Goal: Information Seeking & Learning: Compare options

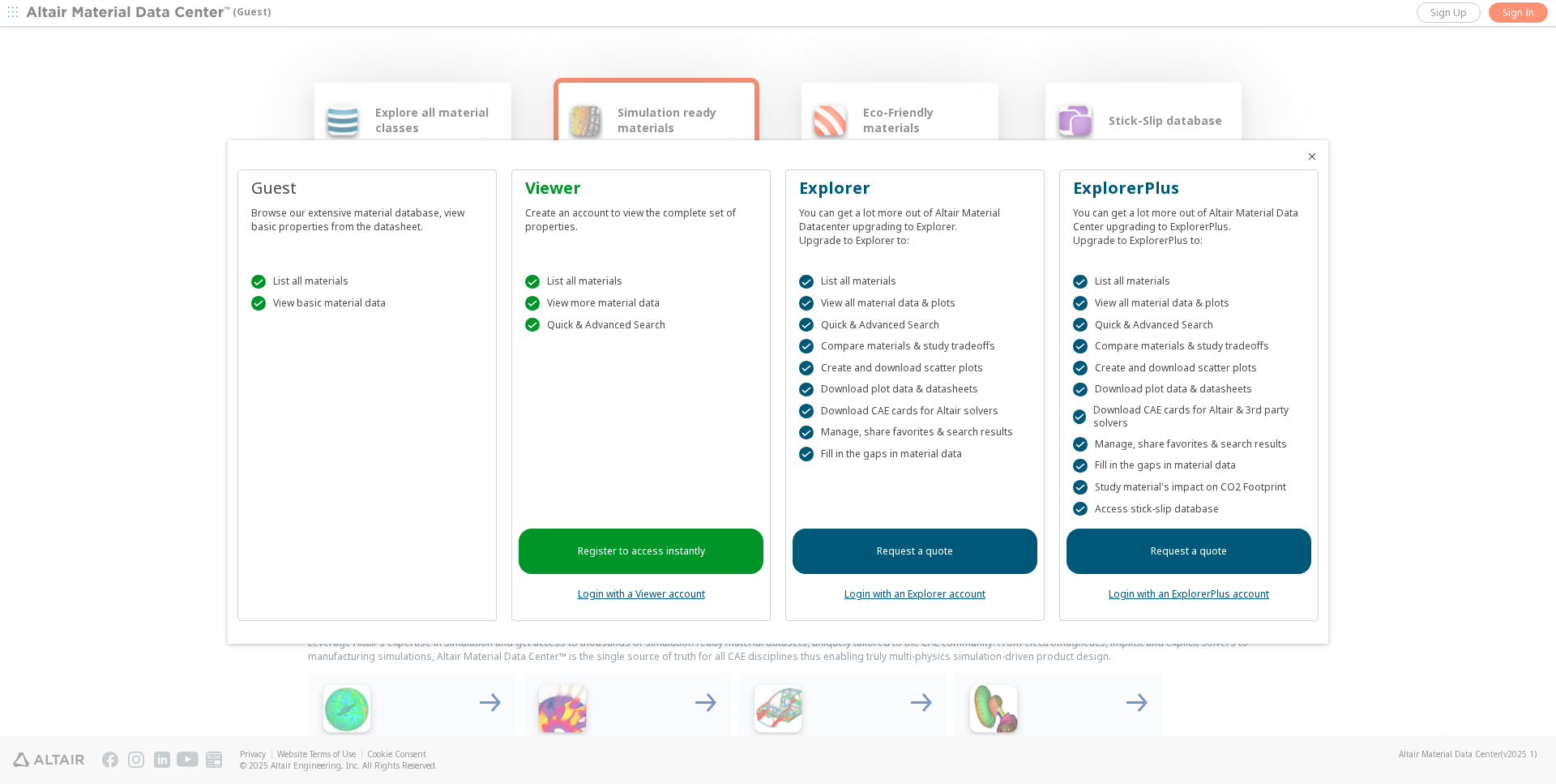
click at [1315, 154] on icon "Close" at bounding box center [1312, 156] width 13 height 13
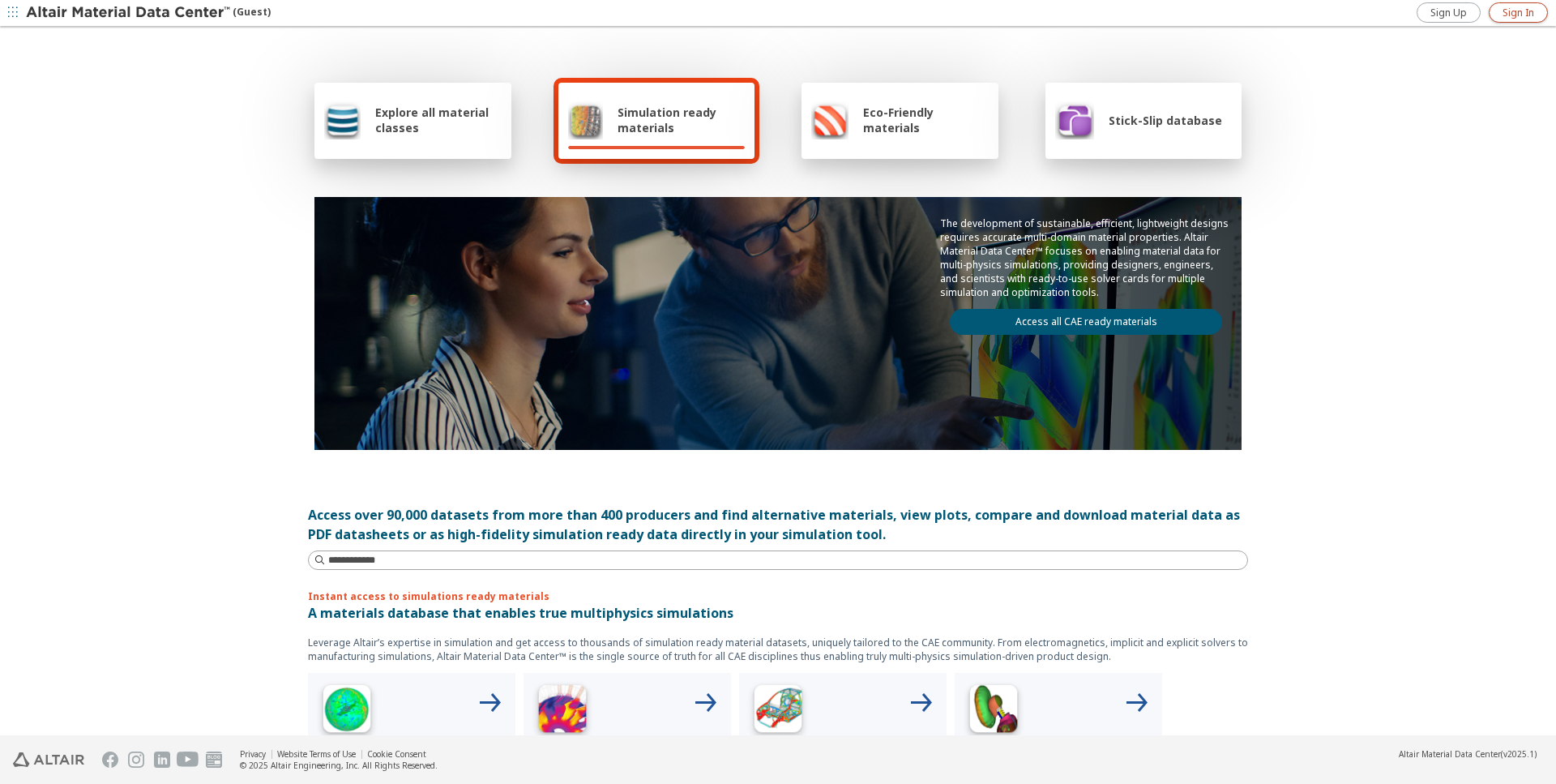
click at [1519, 17] on span "Sign In" at bounding box center [1518, 12] width 32 height 13
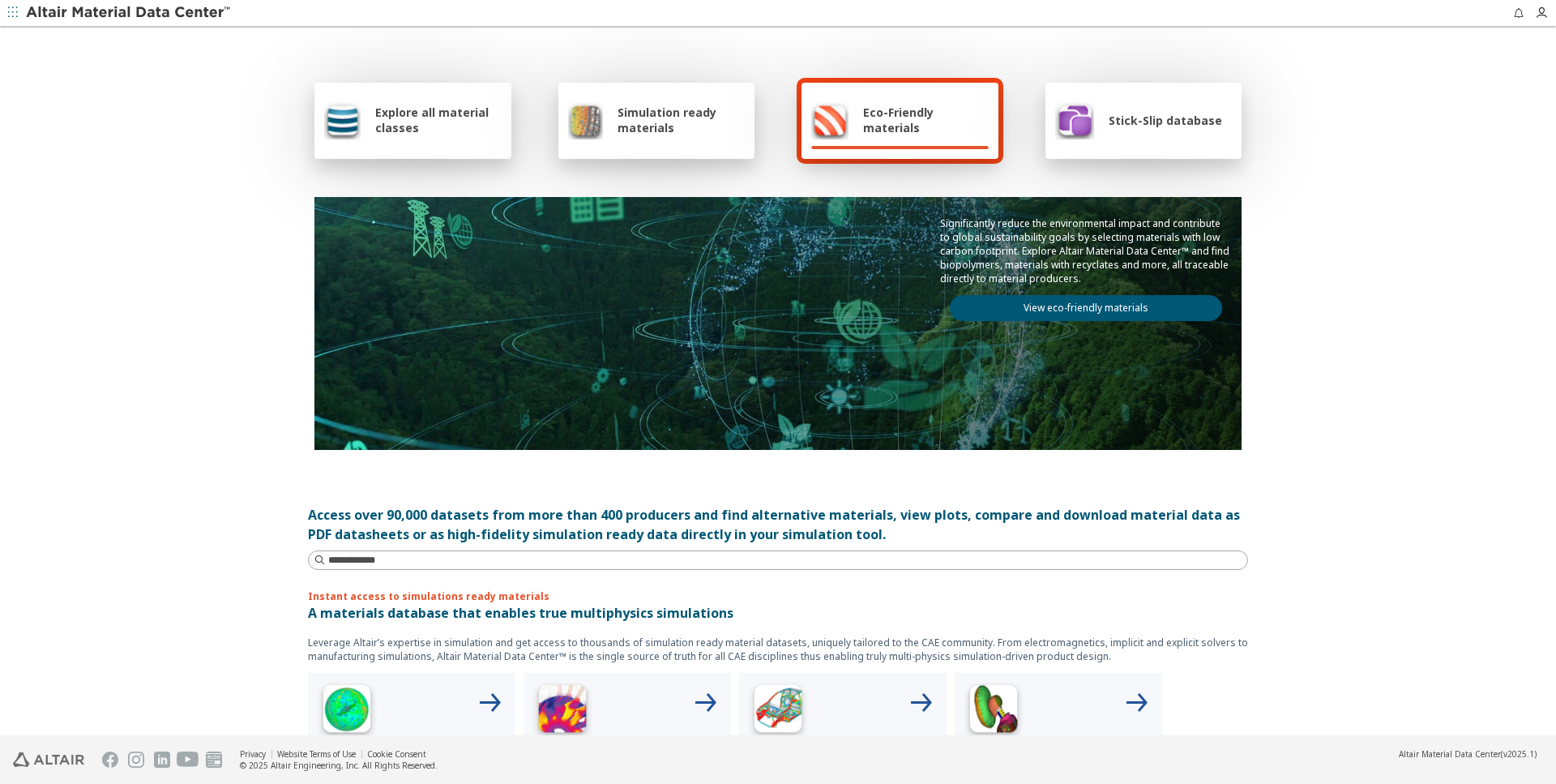
click at [16, 11] on icon "button" at bounding box center [12, 11] width 10 height 10
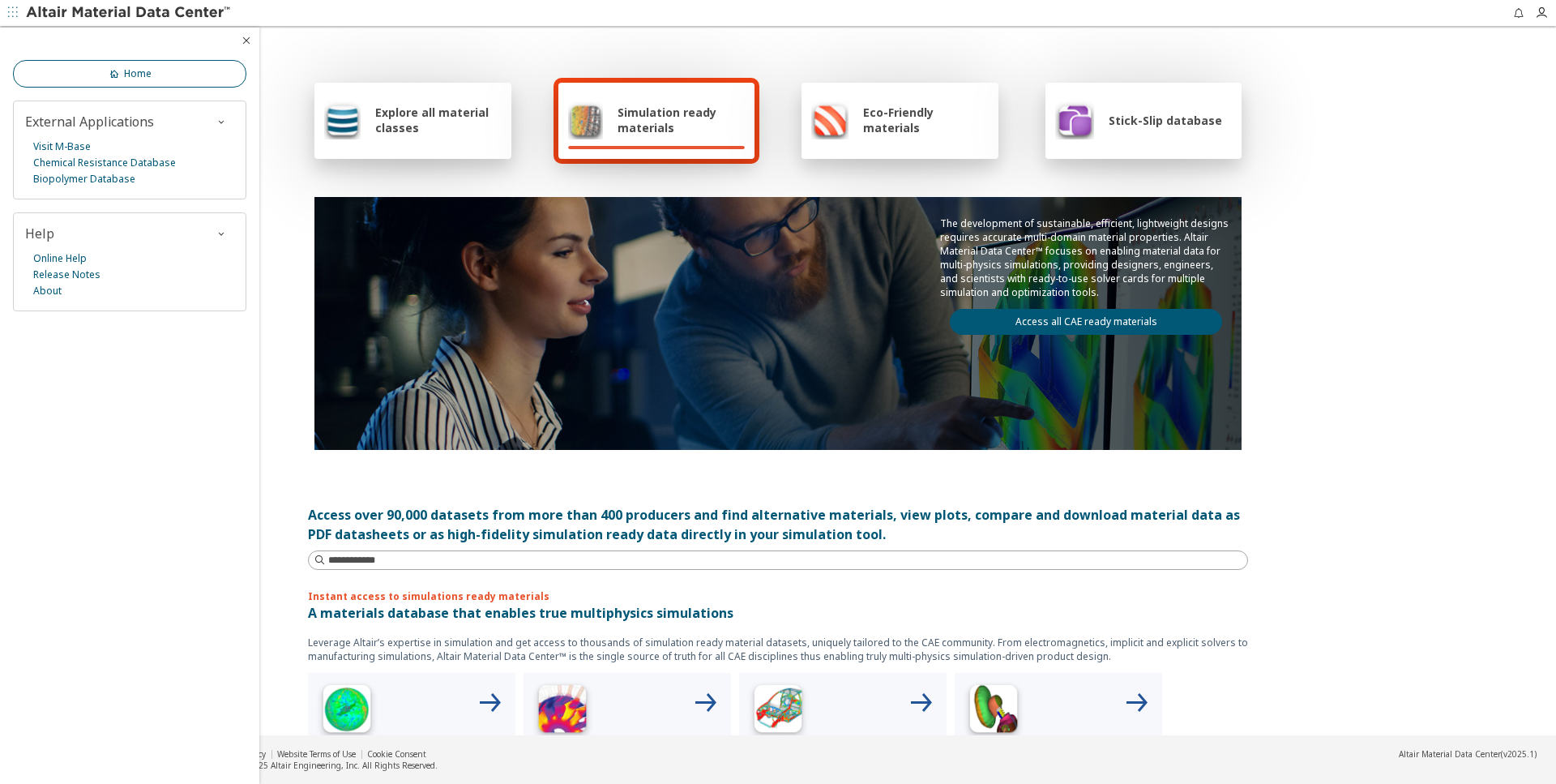
click at [105, 75] on link "Home" at bounding box center [130, 74] width 234 height 28
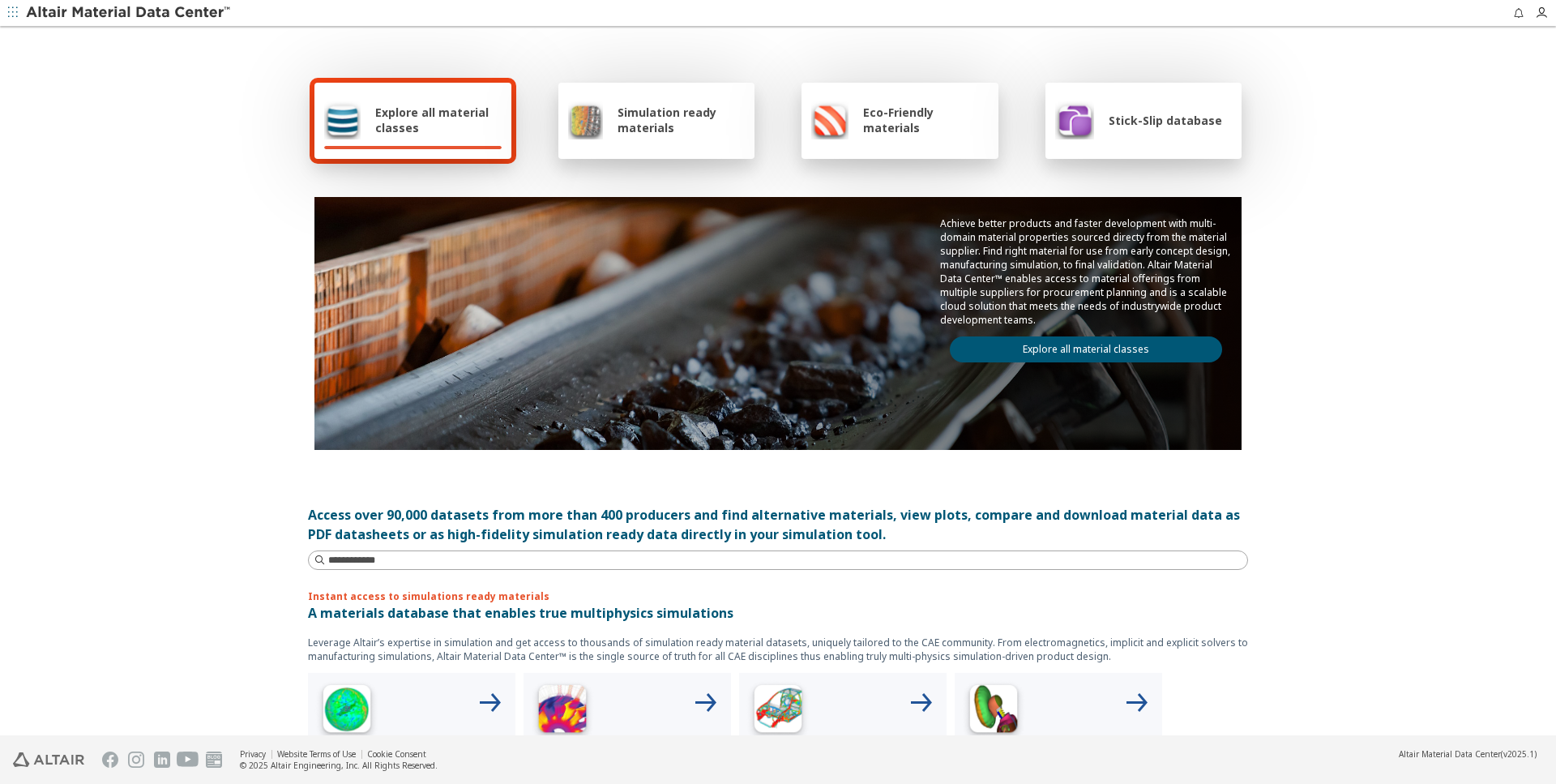
click at [414, 121] on span "Explore all material classes" at bounding box center [439, 120] width 126 height 31
click at [417, 121] on span "Explore all material classes" at bounding box center [439, 120] width 126 height 31
click at [1107, 346] on link "Explore all material classes" at bounding box center [1085, 350] width 273 height 26
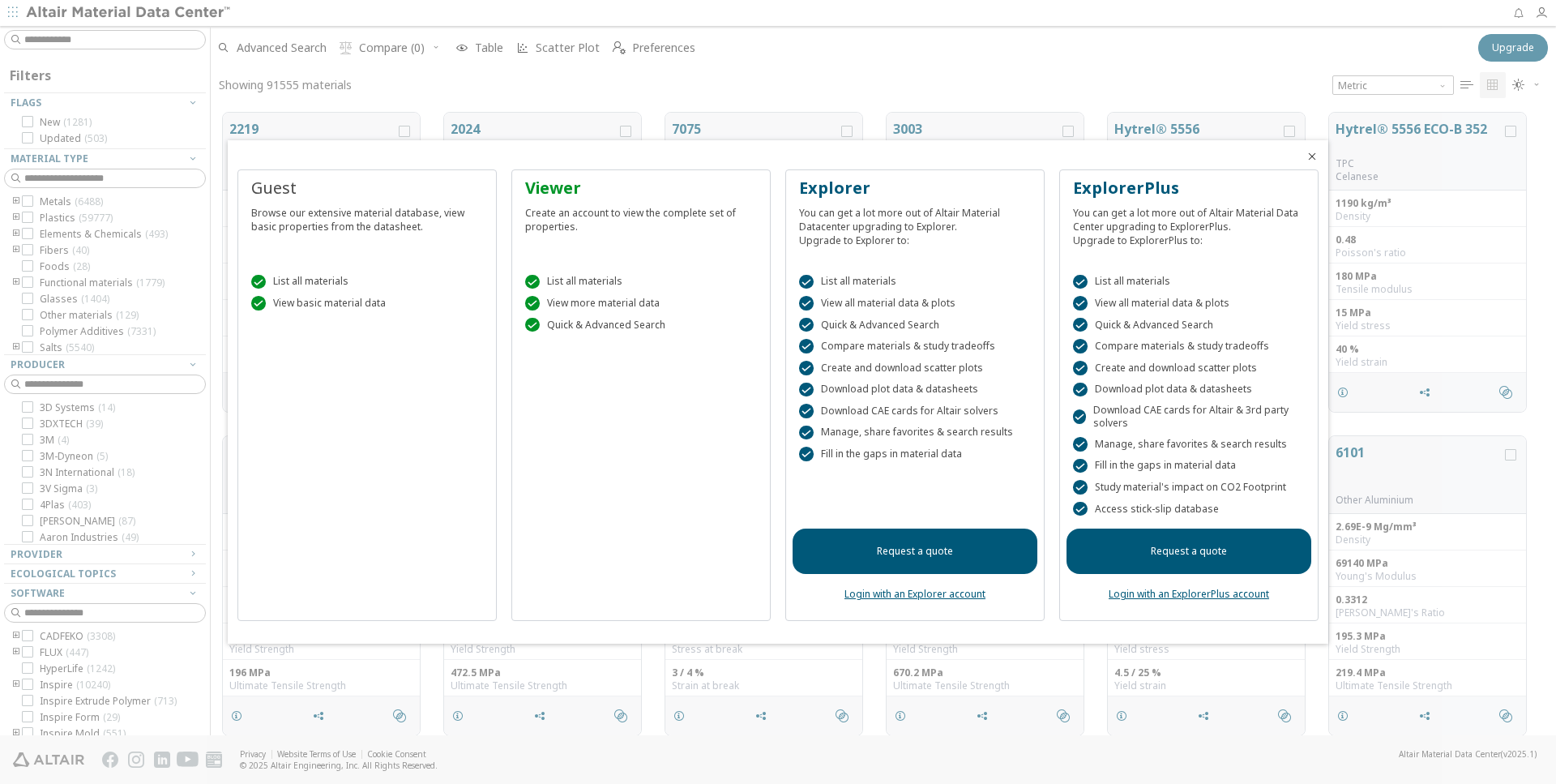
scroll to position [634, 1345]
click at [1313, 159] on icon "Close" at bounding box center [1312, 156] width 13 height 13
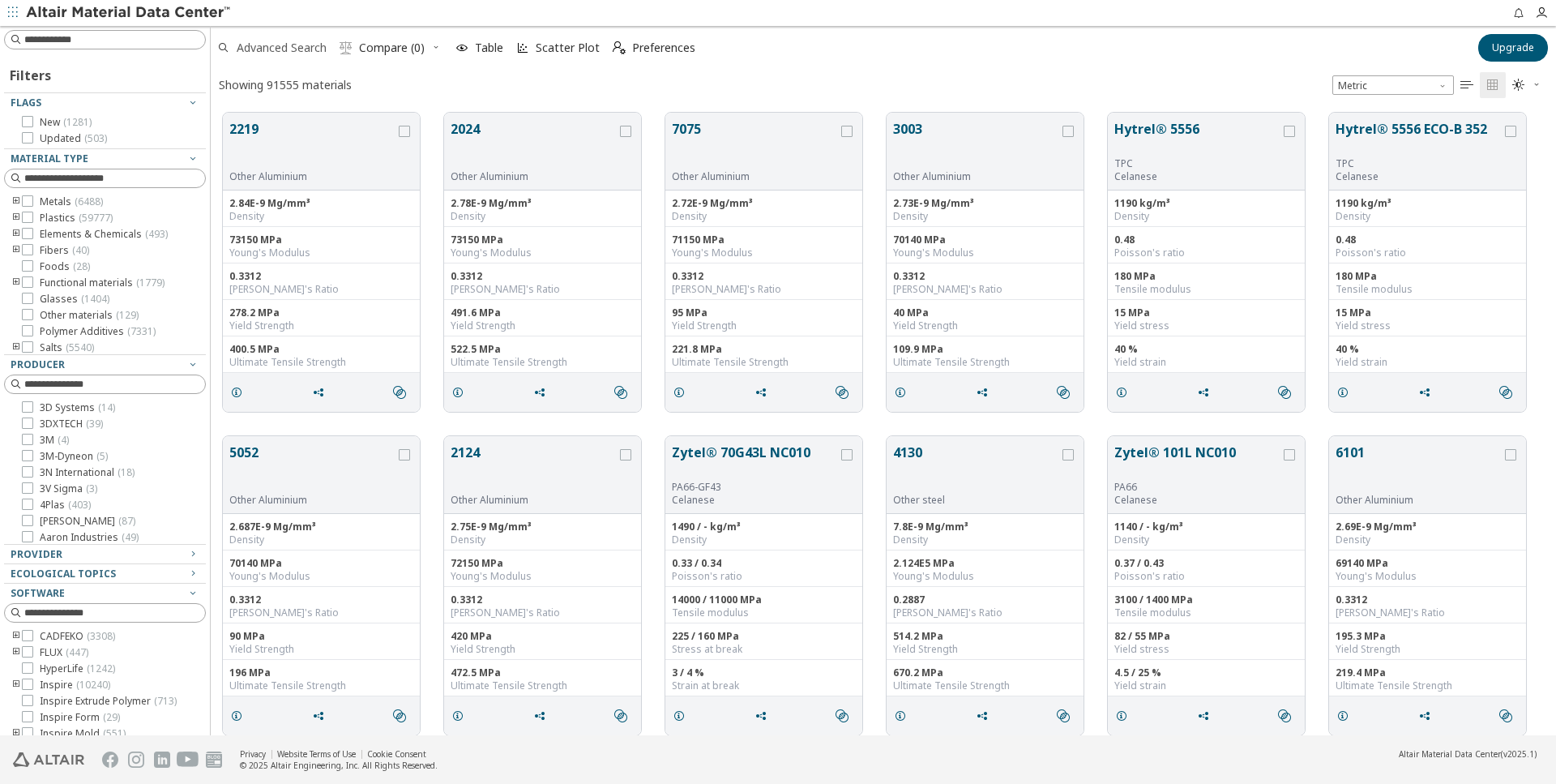
click at [290, 49] on span "Advanced Search" at bounding box center [281, 48] width 90 height 11
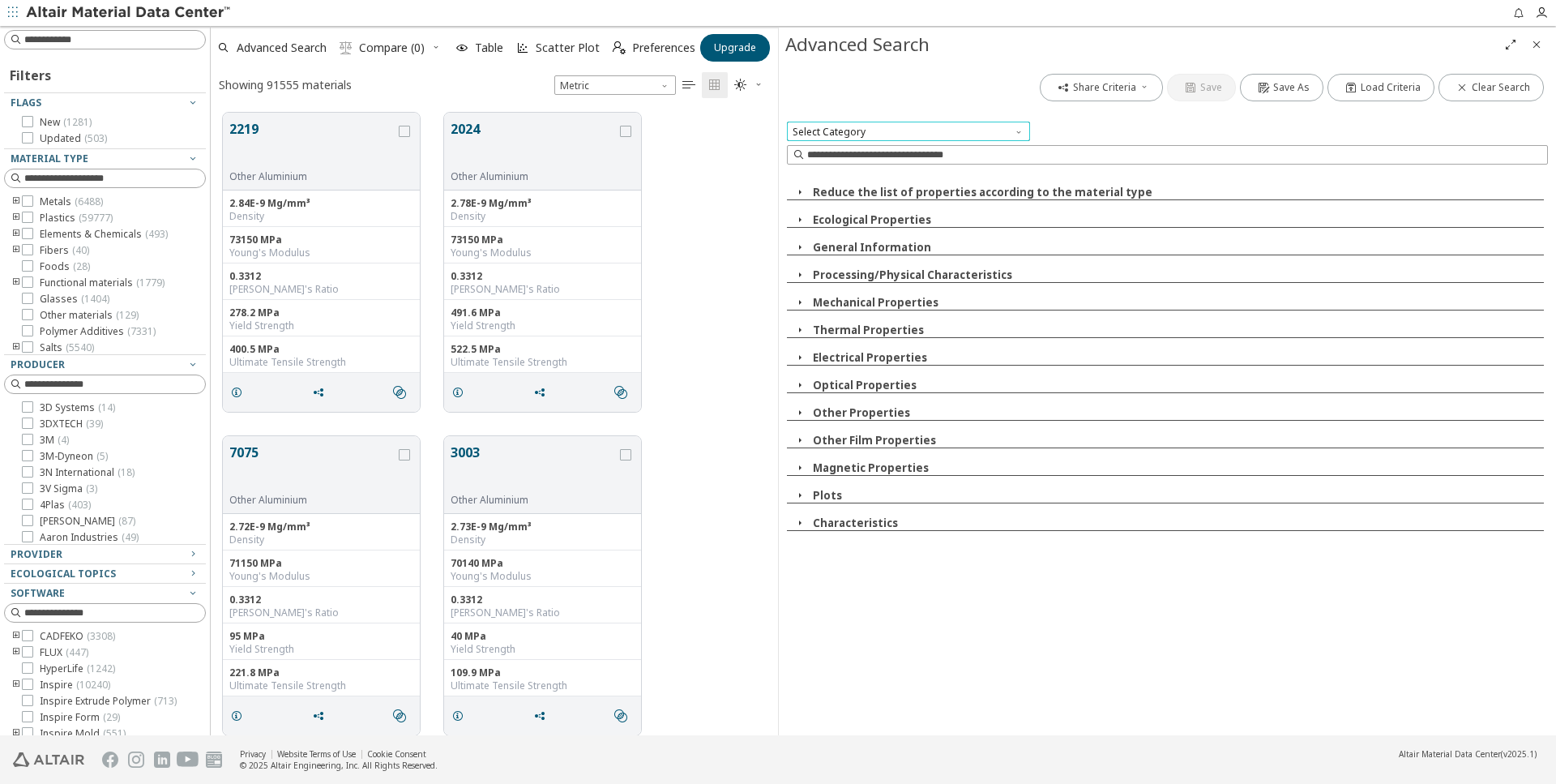
click at [873, 133] on span "Select Category" at bounding box center [908, 131] width 243 height 19
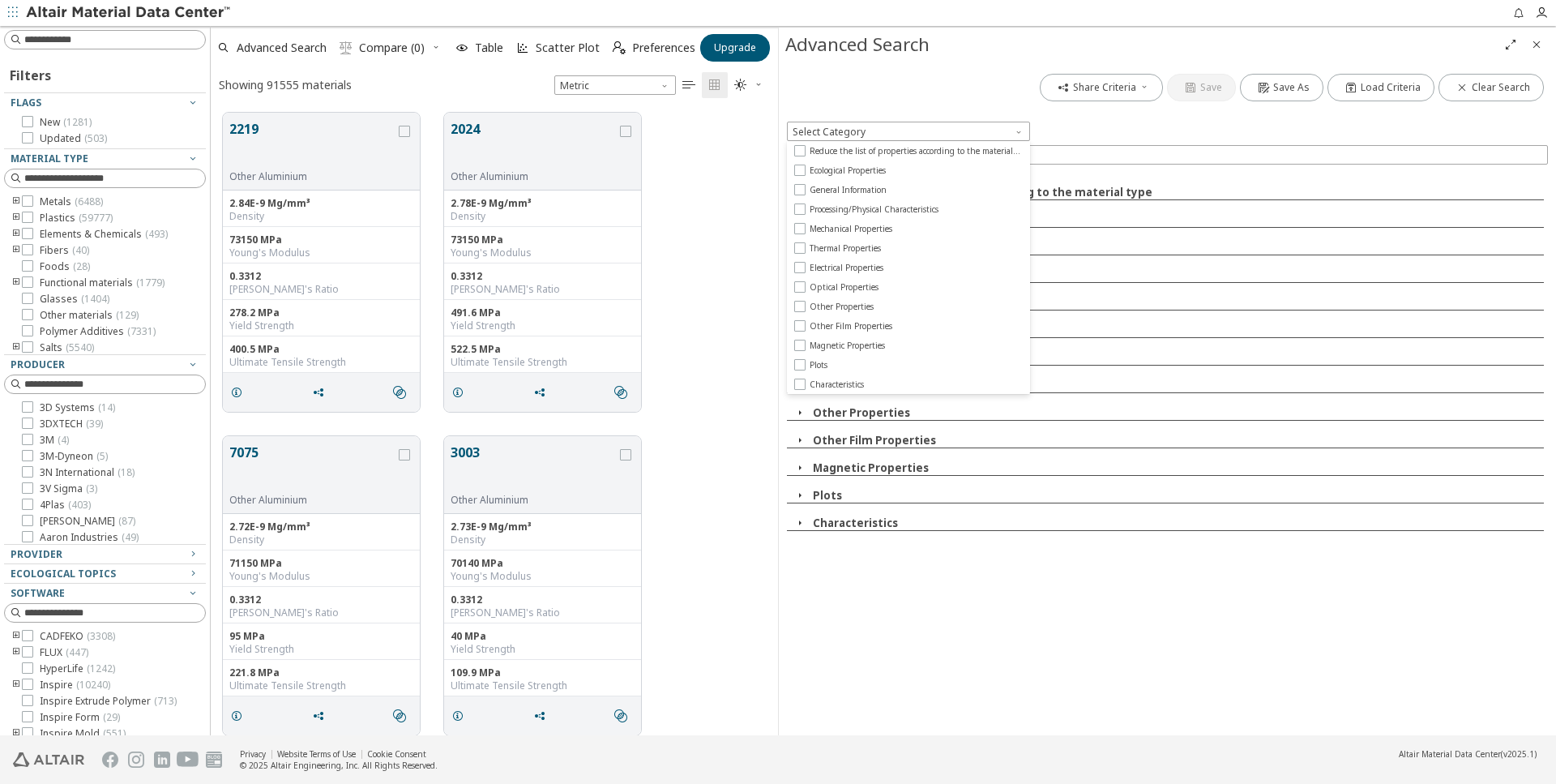
click at [903, 60] on div "Advanced Search" at bounding box center [1167, 44] width 777 height 34
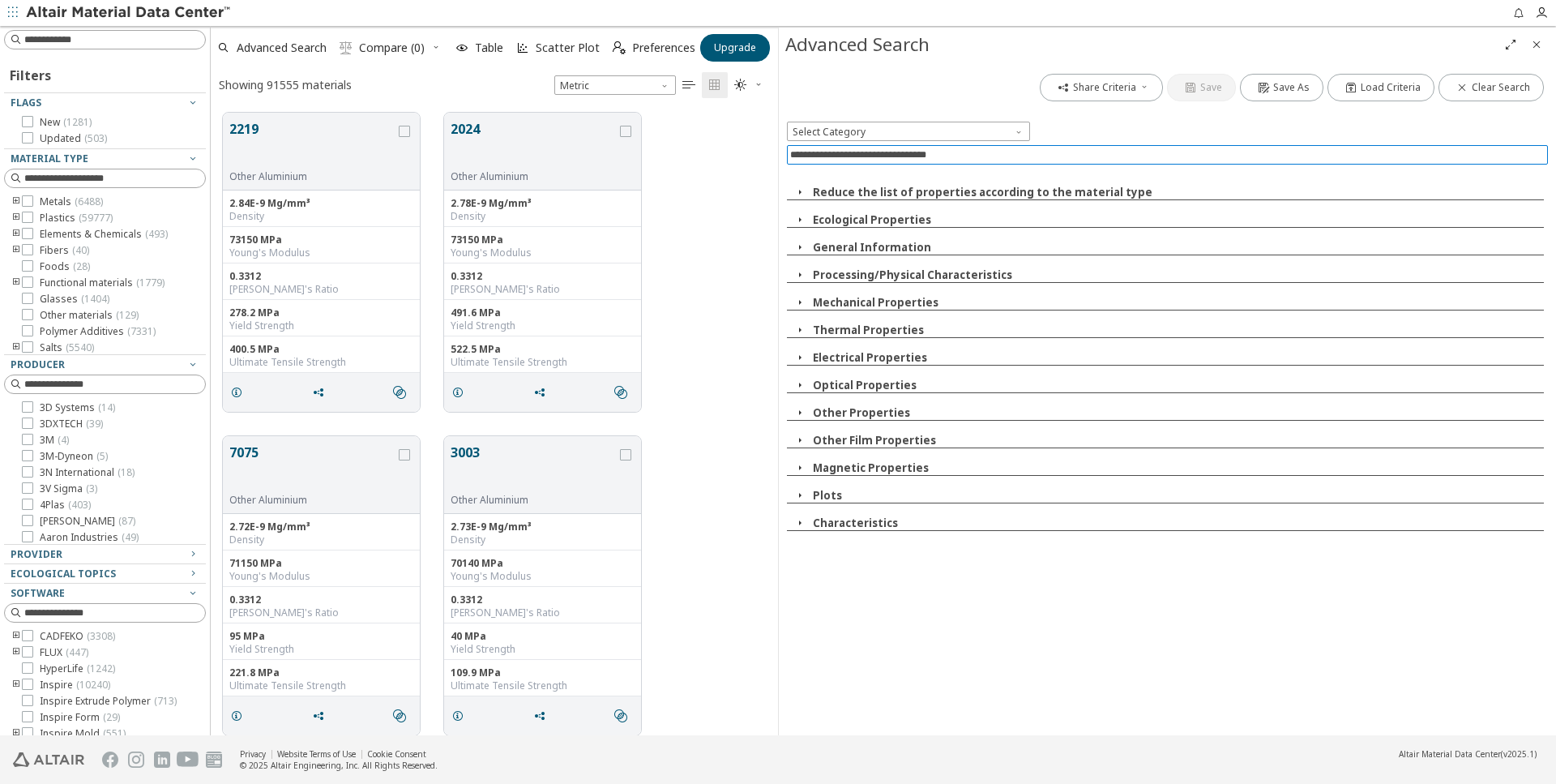
click at [846, 159] on input at bounding box center [1169, 155] width 758 height 18
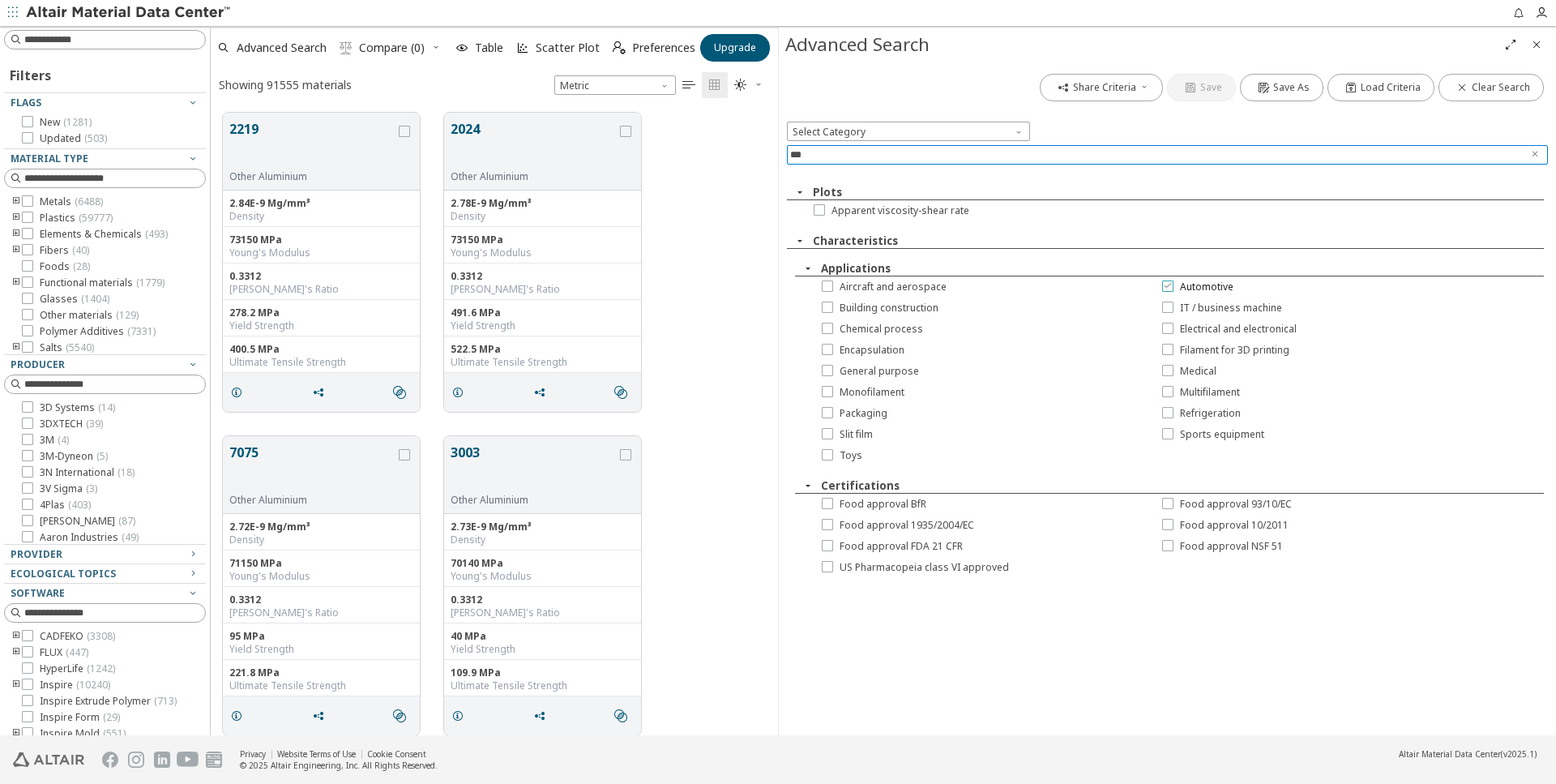
click at [1173, 286] on icon at bounding box center [1167, 285] width 11 height 11
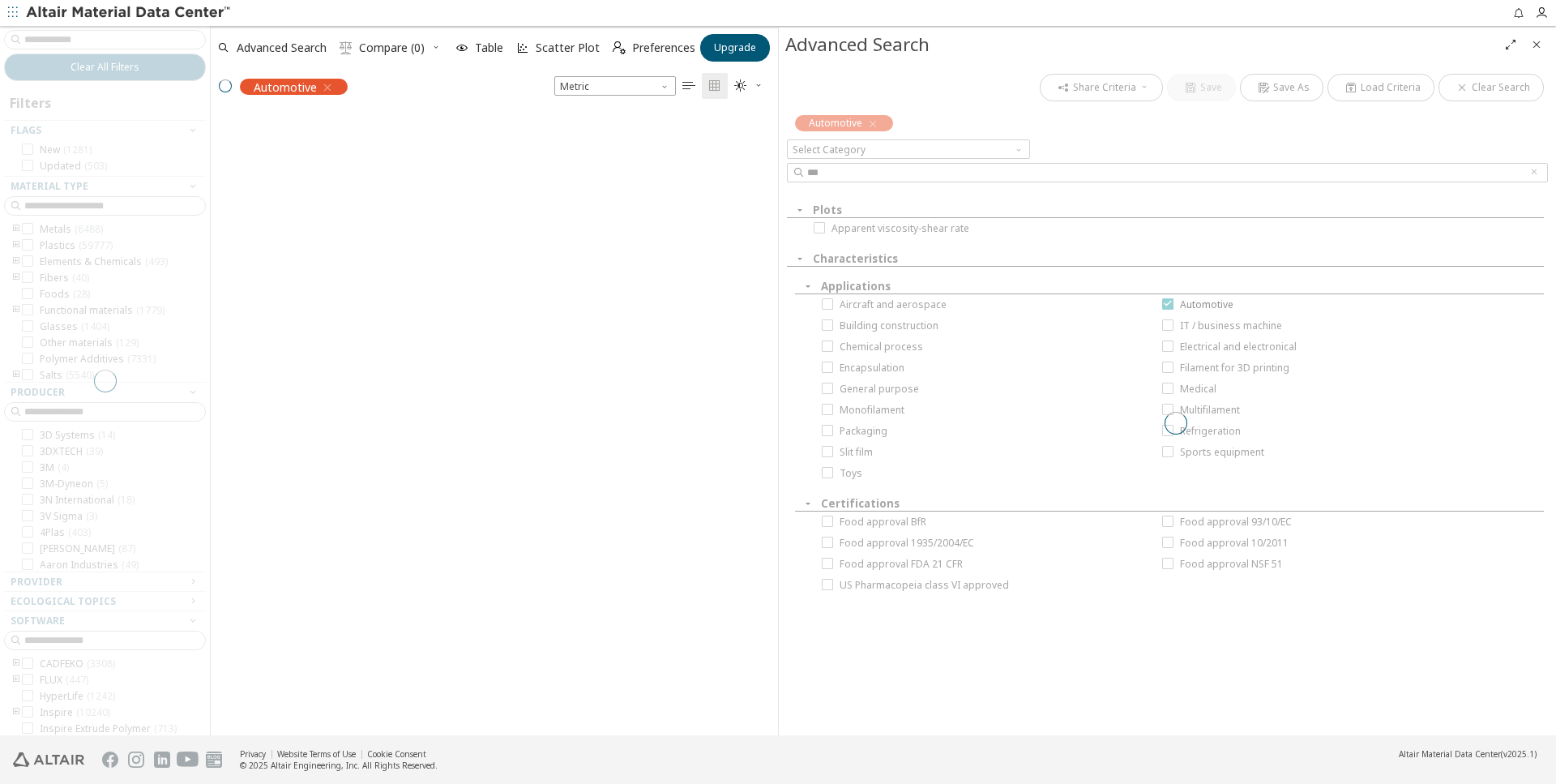
scroll to position [632, 567]
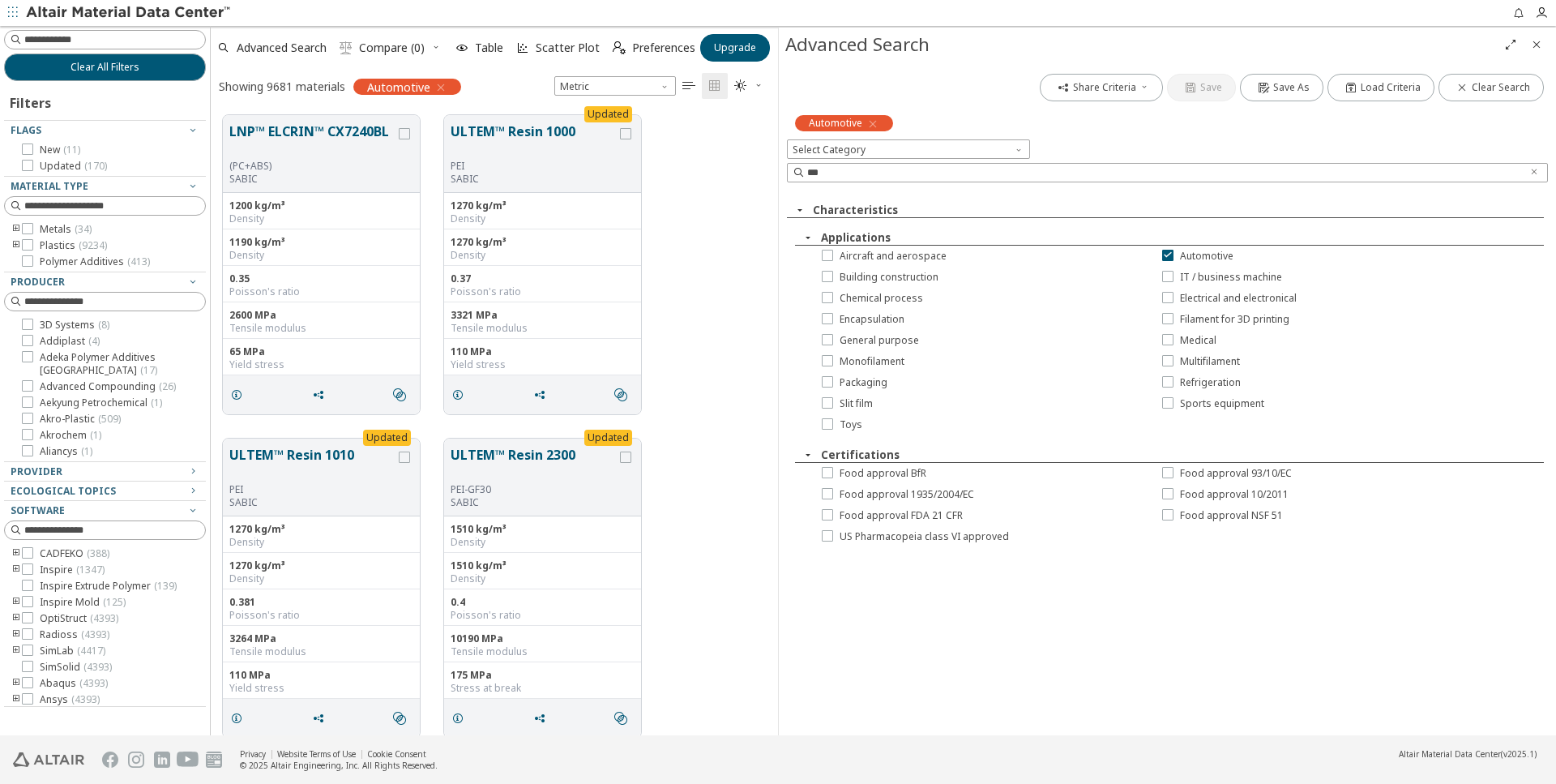
click at [738, 84] on icon "" at bounding box center [740, 86] width 13 height 13
click at [743, 145] on span "Light Blue" at bounding box center [800, 138] width 130 height 26
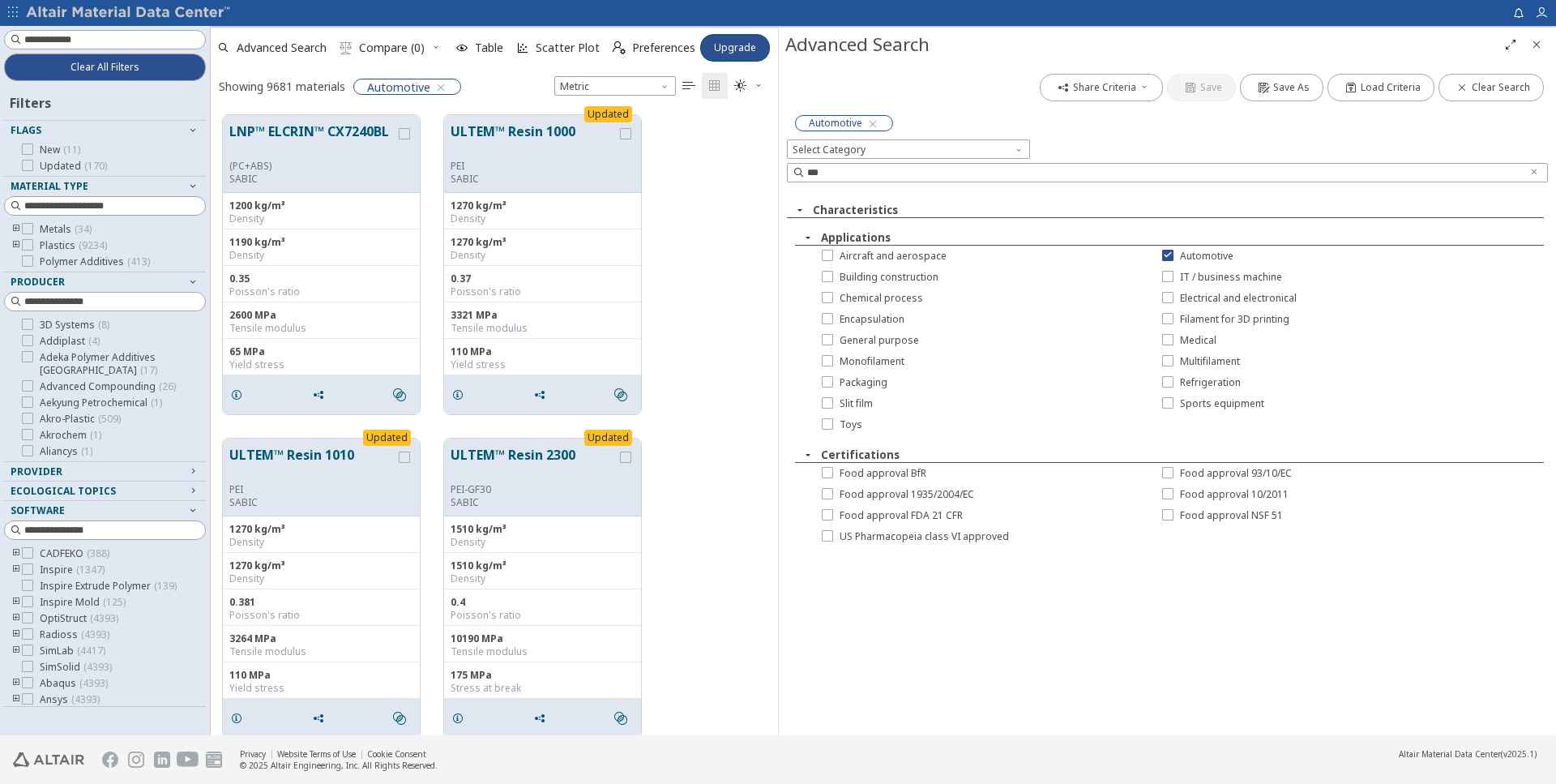
click at [746, 88] on icon "" at bounding box center [740, 86] width 13 height 13
click at [760, 164] on span "Dark" at bounding box center [800, 164] width 130 height 26
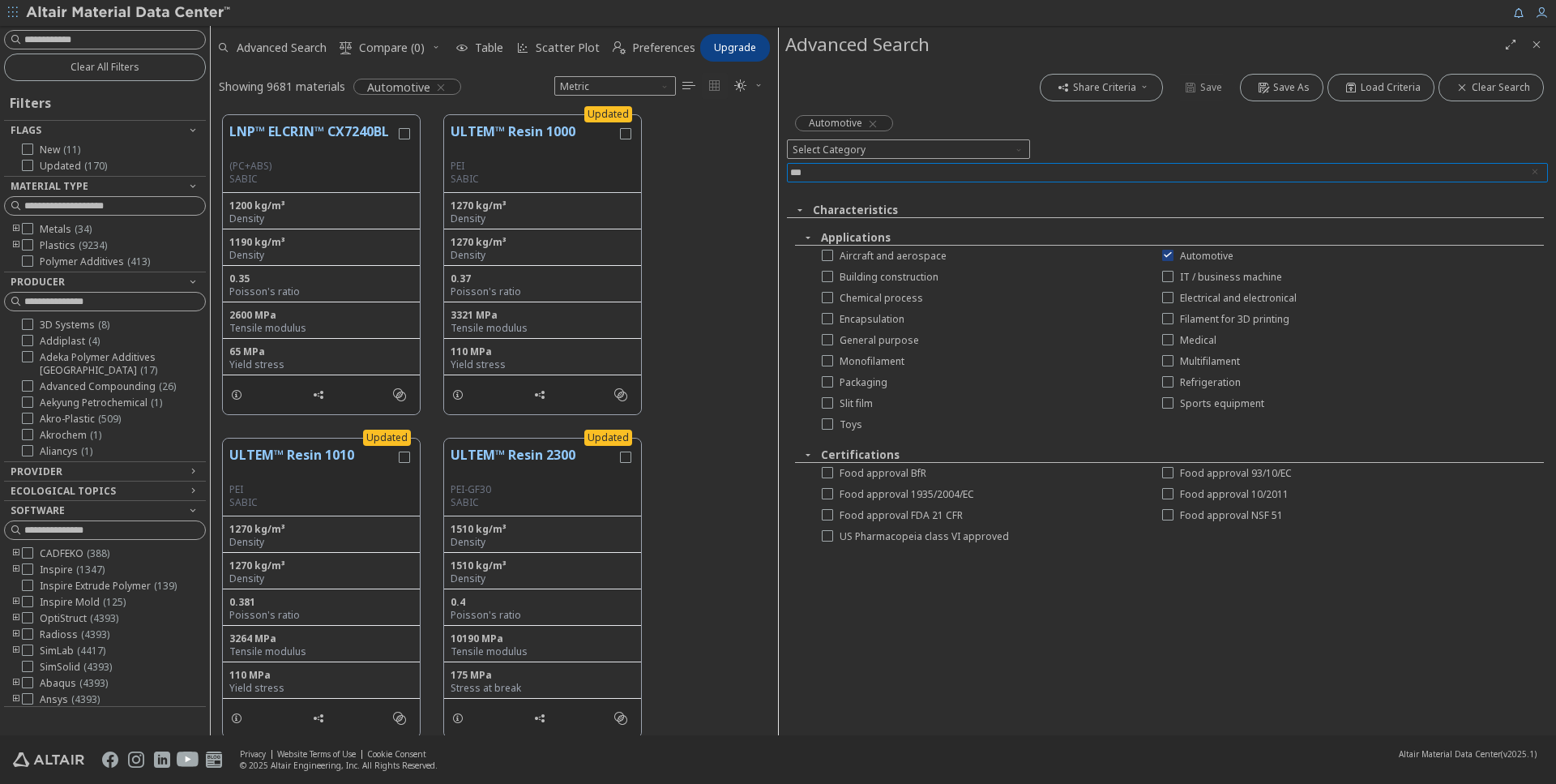
click at [853, 171] on input "***" at bounding box center [1156, 172] width 732 height 18
drag, startPoint x: 853, startPoint y: 171, endPoint x: 779, endPoint y: 176, distance: 74.2
click at [790, 176] on input "***" at bounding box center [1156, 172] width 732 height 18
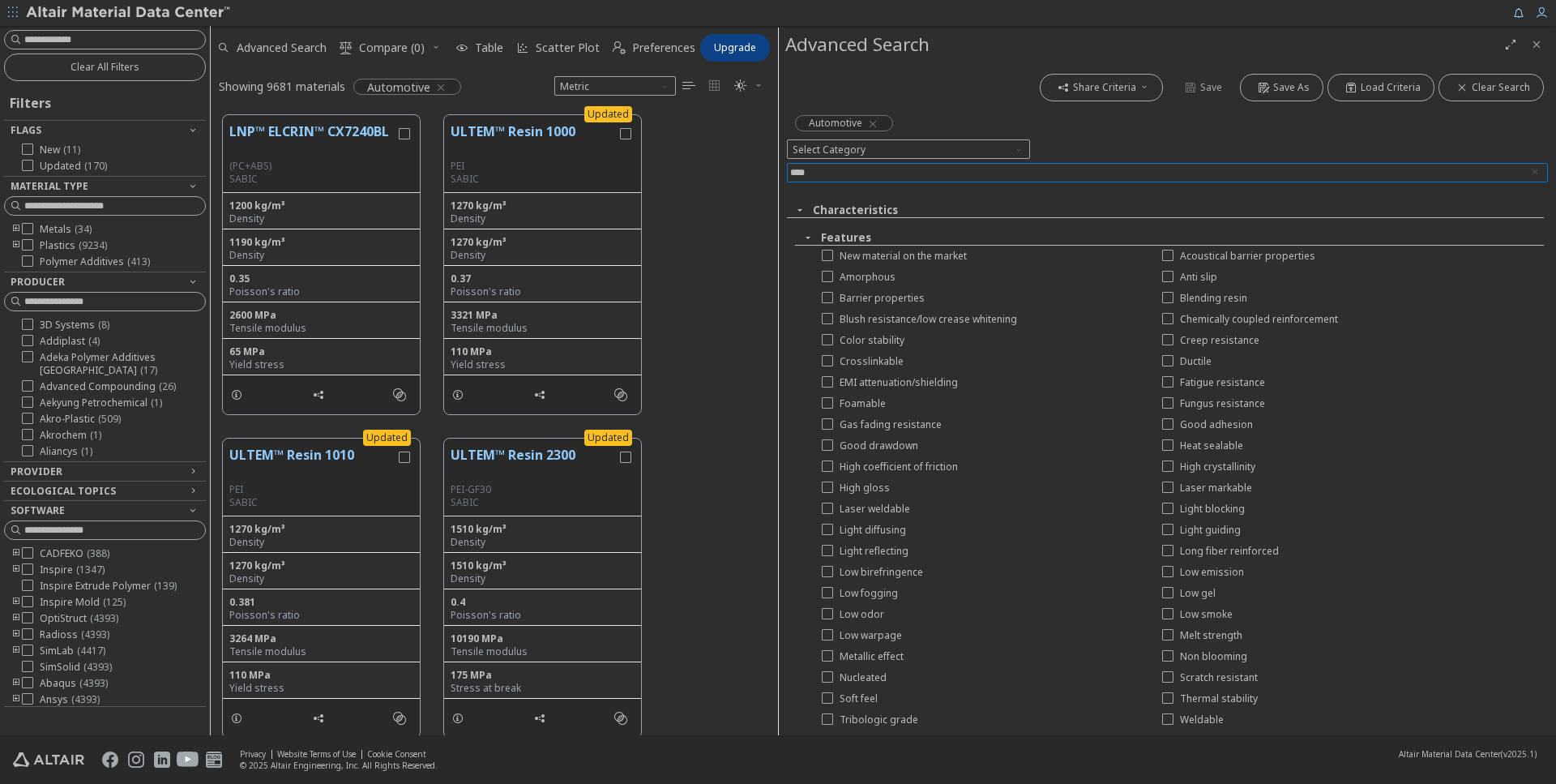
type input "****"
click at [801, 209] on icon "button" at bounding box center [800, 209] width 13 height 13
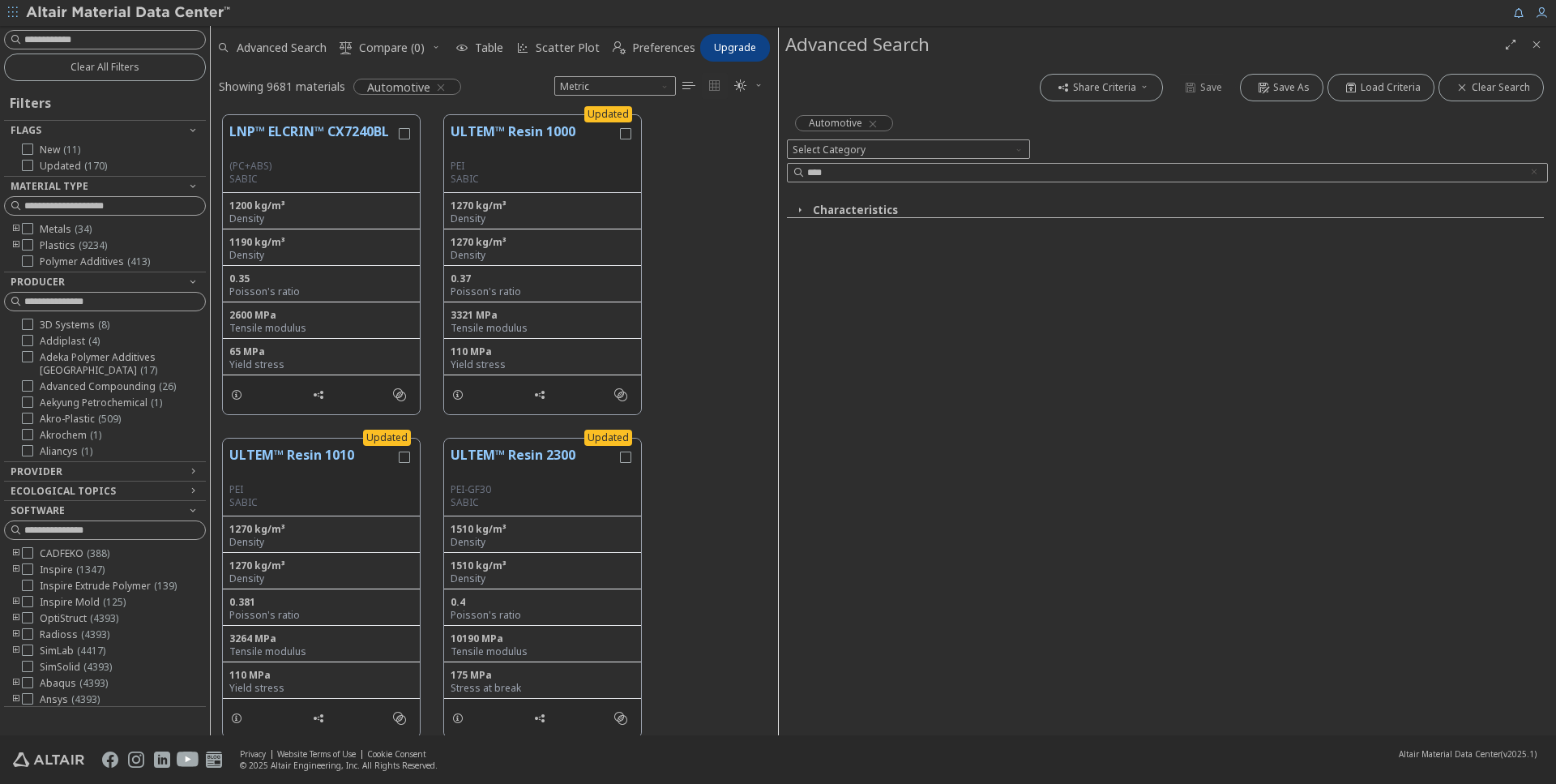
click at [801, 209] on icon "button" at bounding box center [800, 209] width 13 height 13
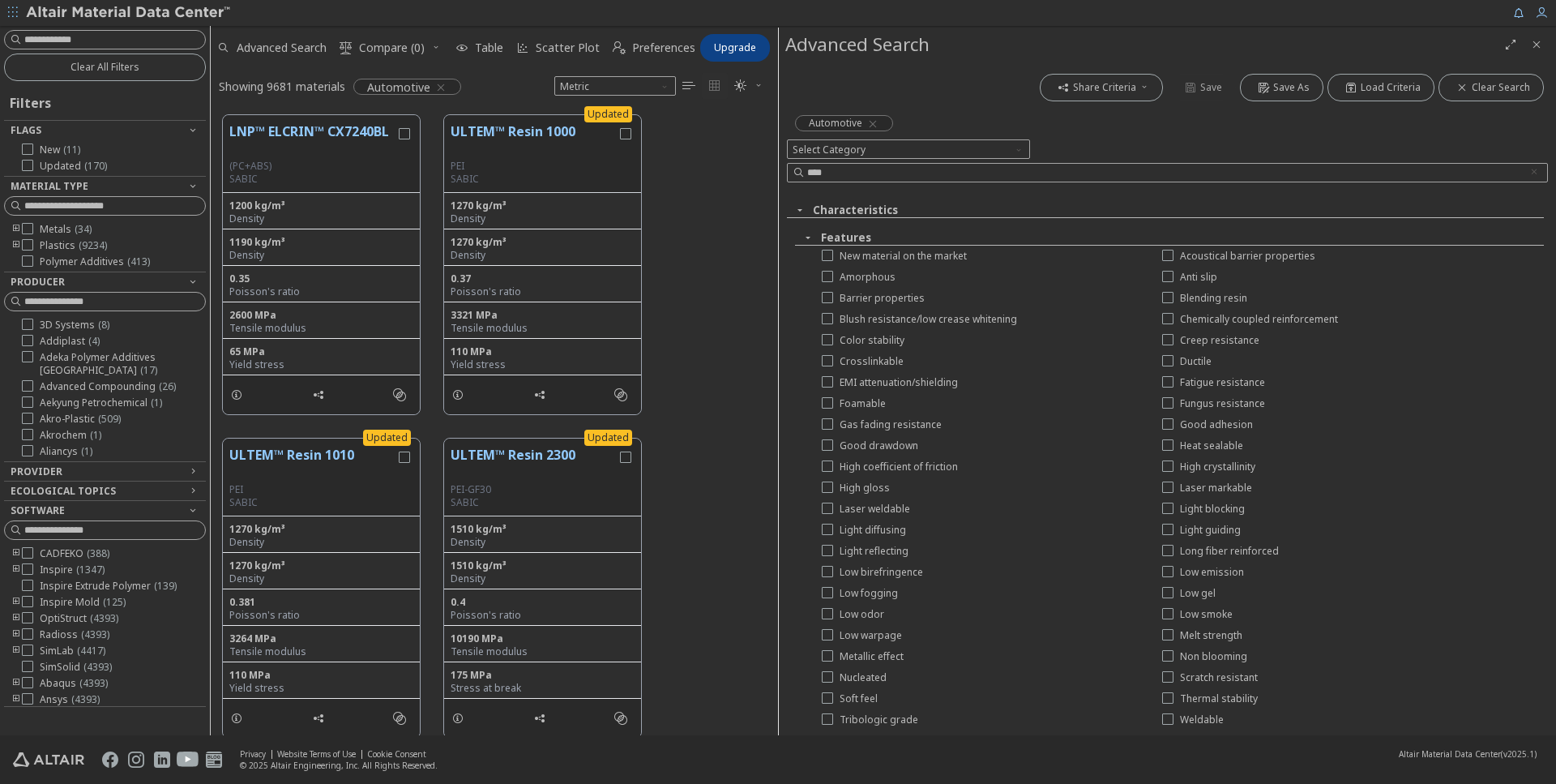
scroll to position [67, 0]
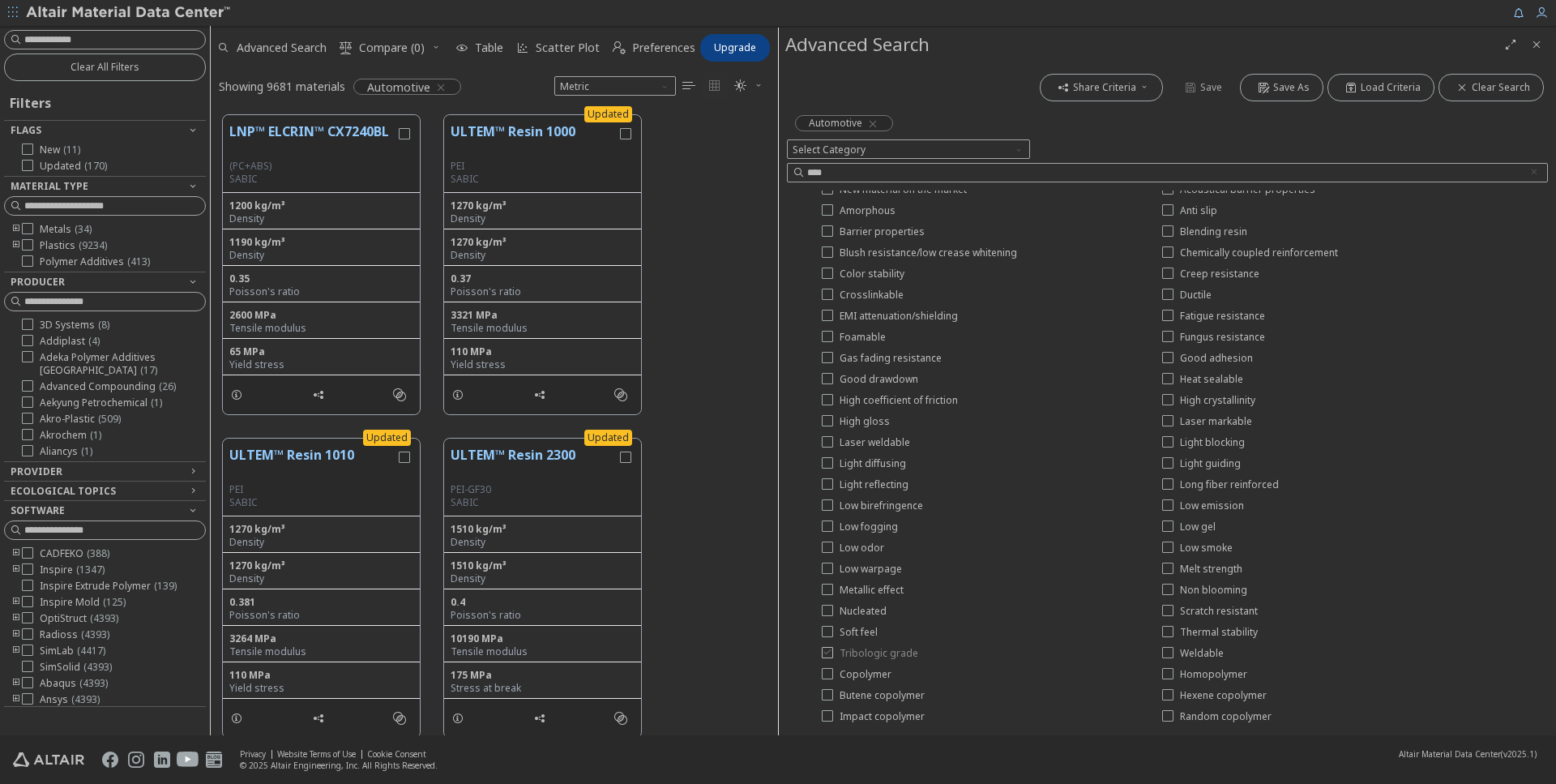
click at [824, 653] on icon at bounding box center [827, 651] width 11 height 11
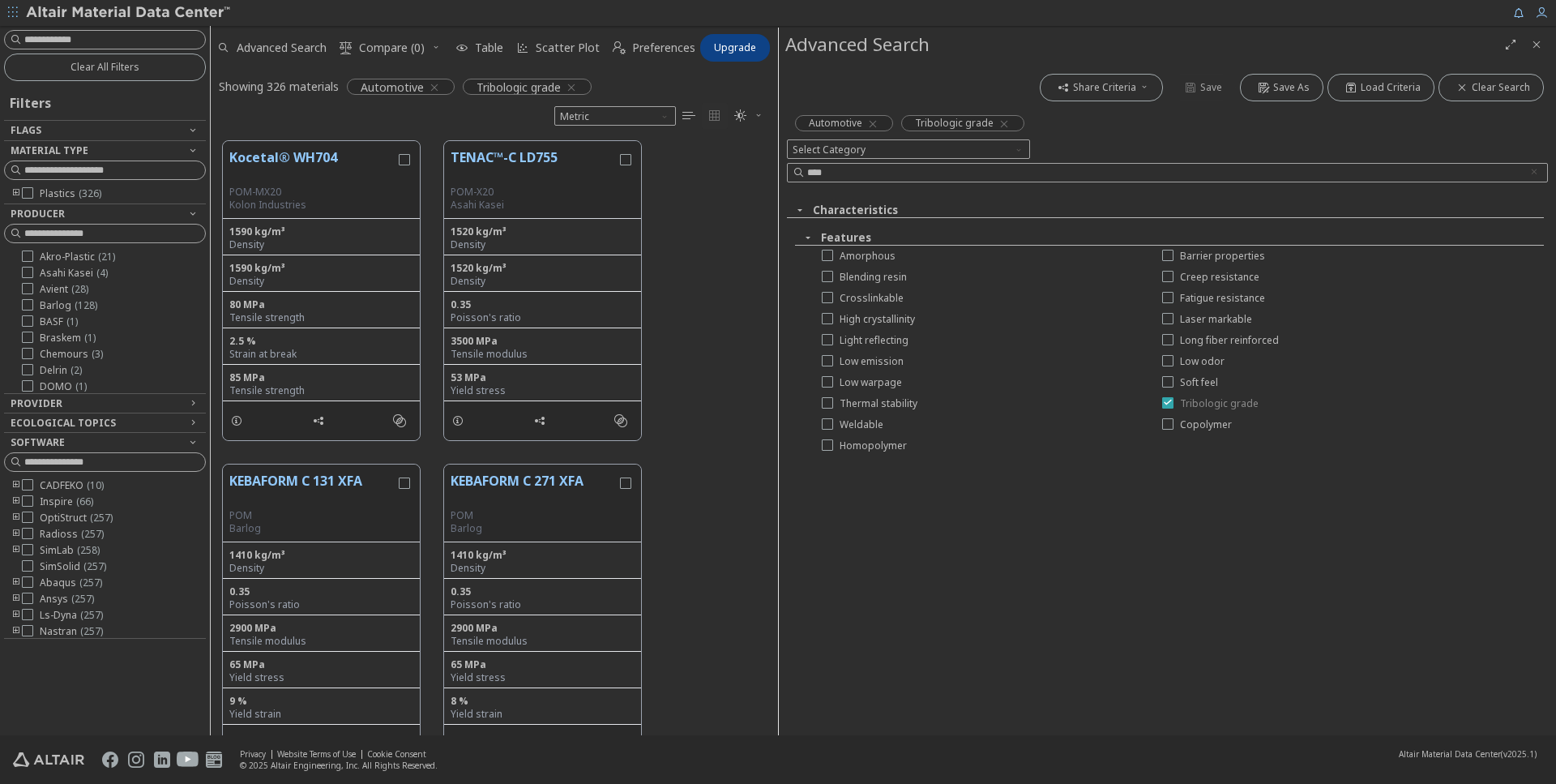
scroll to position [606, 567]
click at [1168, 277] on icon at bounding box center [1167, 275] width 11 height 11
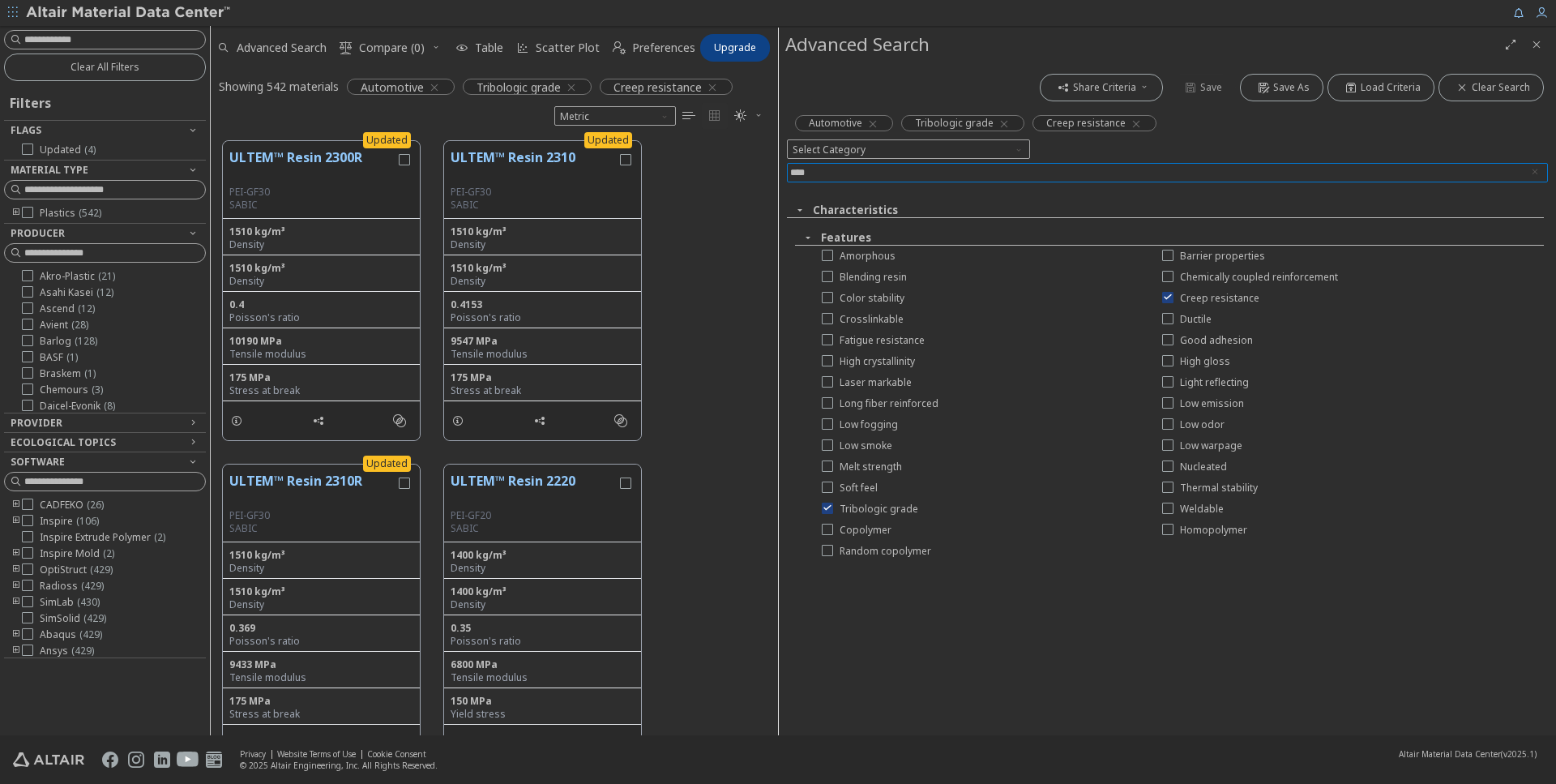
drag, startPoint x: 841, startPoint y: 176, endPoint x: 800, endPoint y: 176, distance: 41.0
click at [800, 176] on input "****" at bounding box center [1156, 172] width 732 height 18
click at [1534, 170] on icon "Clear text" at bounding box center [1534, 171] width 10 height 10
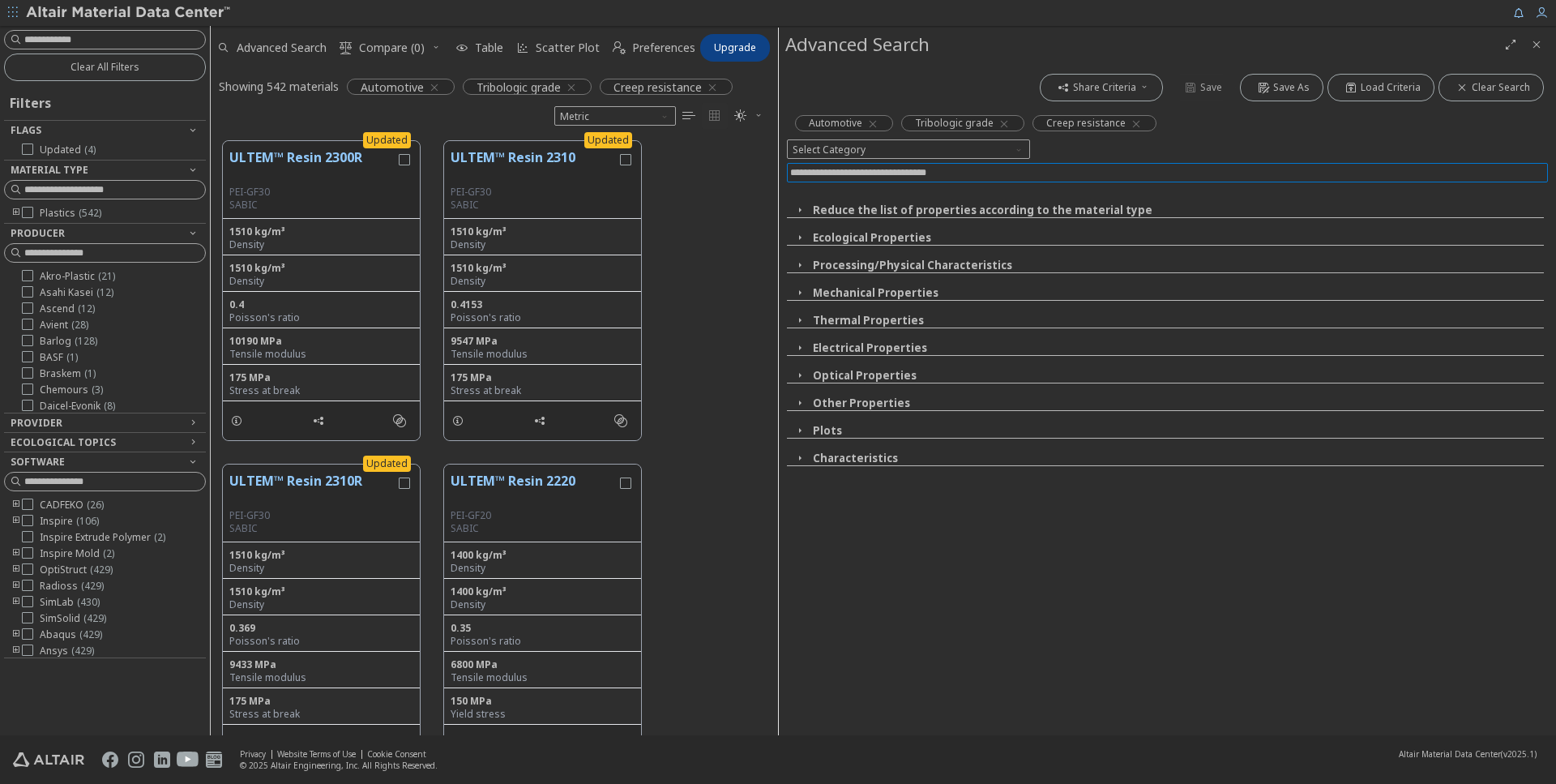
click at [916, 175] on input at bounding box center [1169, 172] width 758 height 18
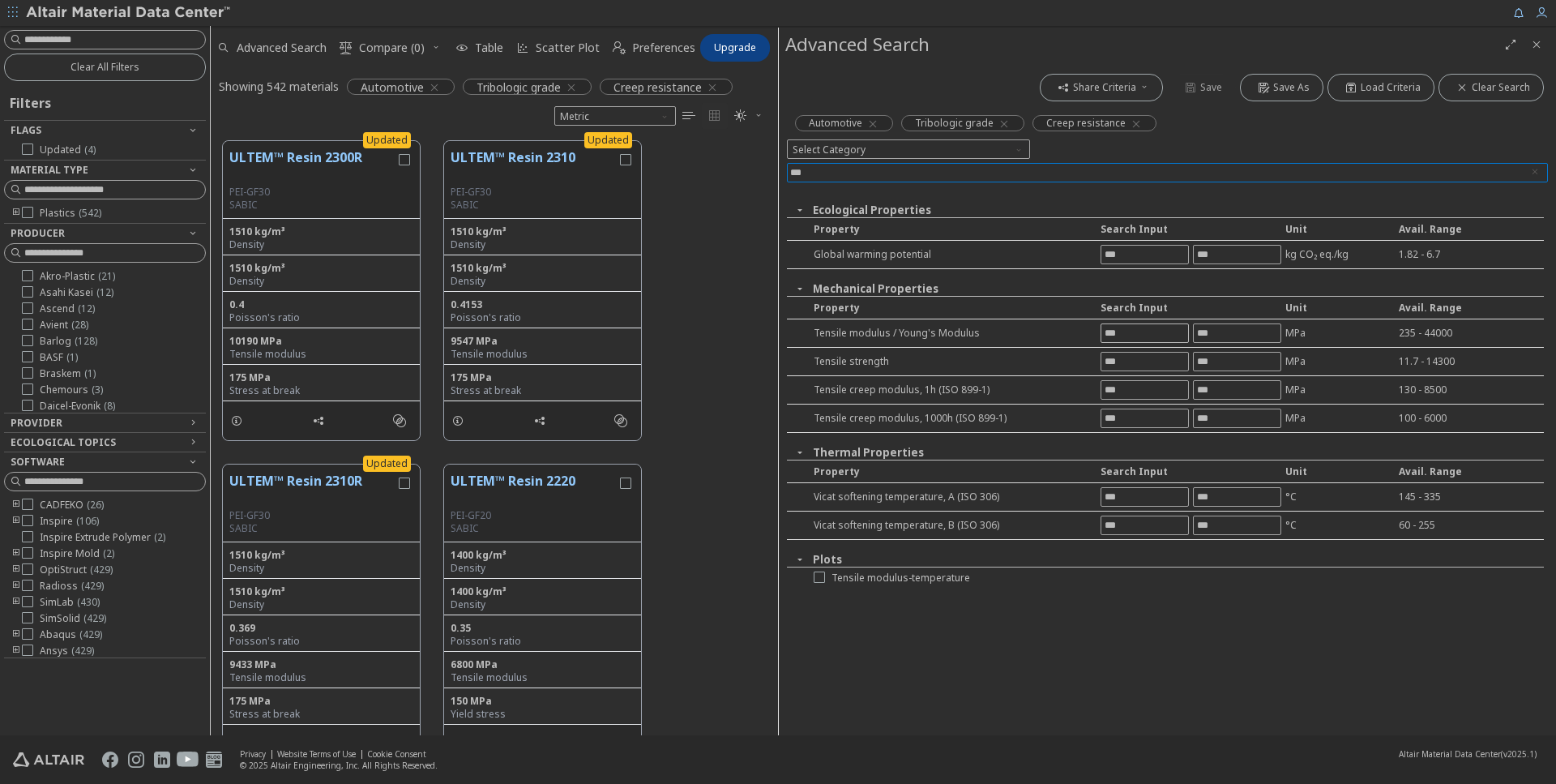
type input "***"
click at [1128, 334] on input "text" at bounding box center [1145, 333] width 87 height 18
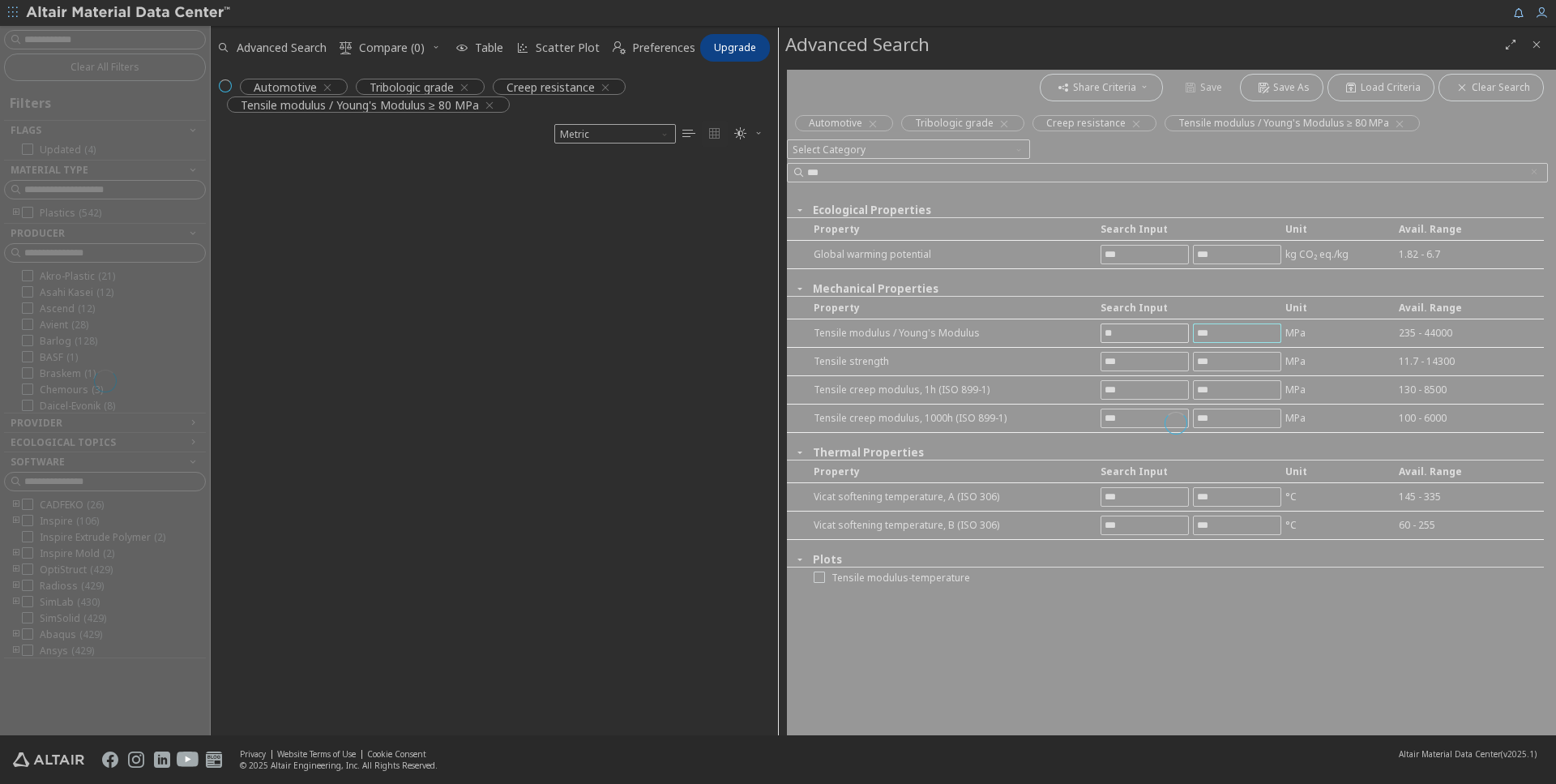
scroll to position [588, 567]
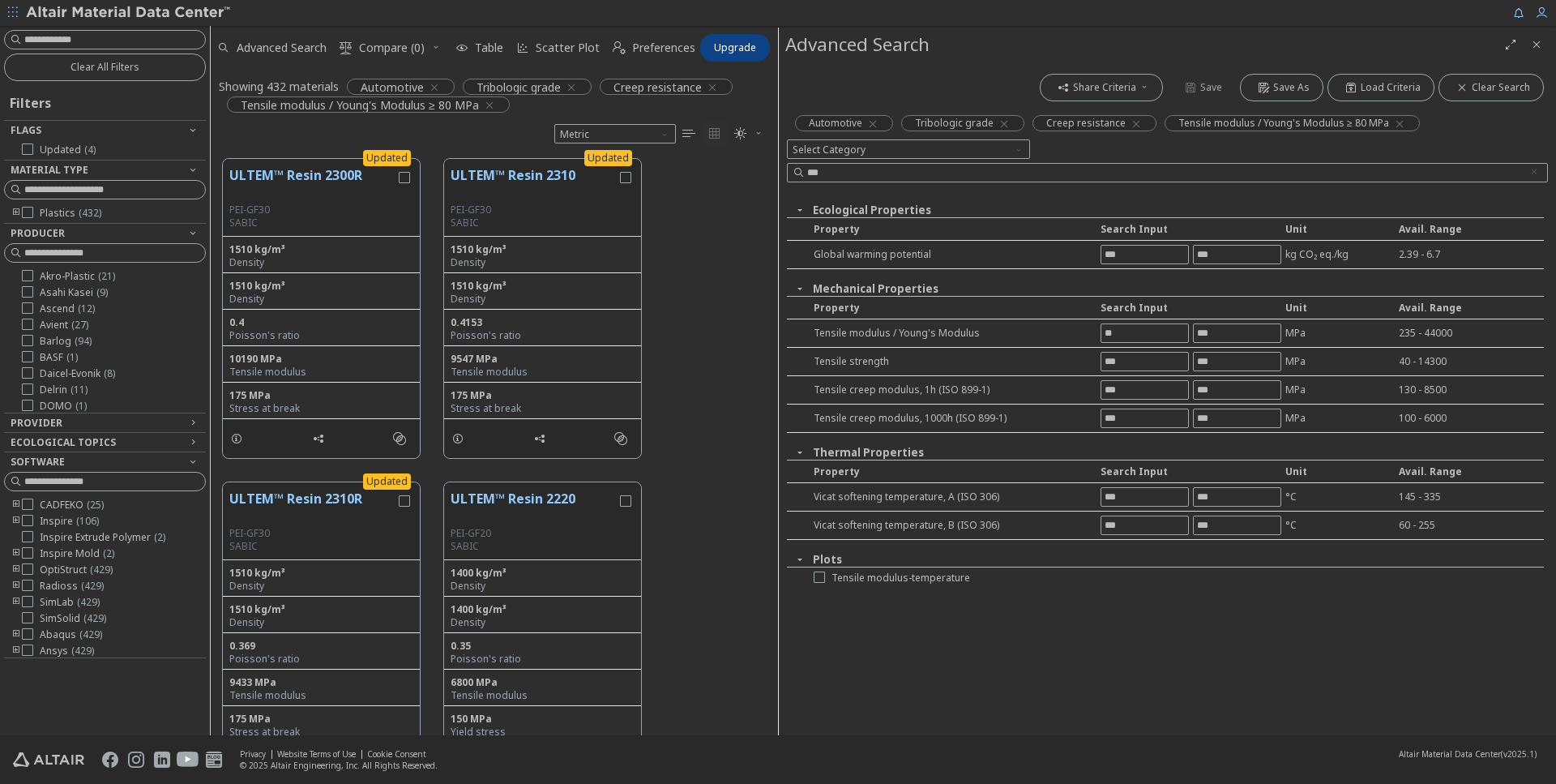
click at [1222, 323] on div "Tensile modulus / Young's Modulus ** MPa 235 - 44000" at bounding box center [1165, 333] width 757 height 29
click at [1221, 334] on input "text" at bounding box center [1237, 333] width 87 height 18
click at [1132, 332] on input "**" at bounding box center [1145, 333] width 87 height 18
type input "****"
click at [1536, 167] on icon "Clear text" at bounding box center [1533, 172] width 10 height 13
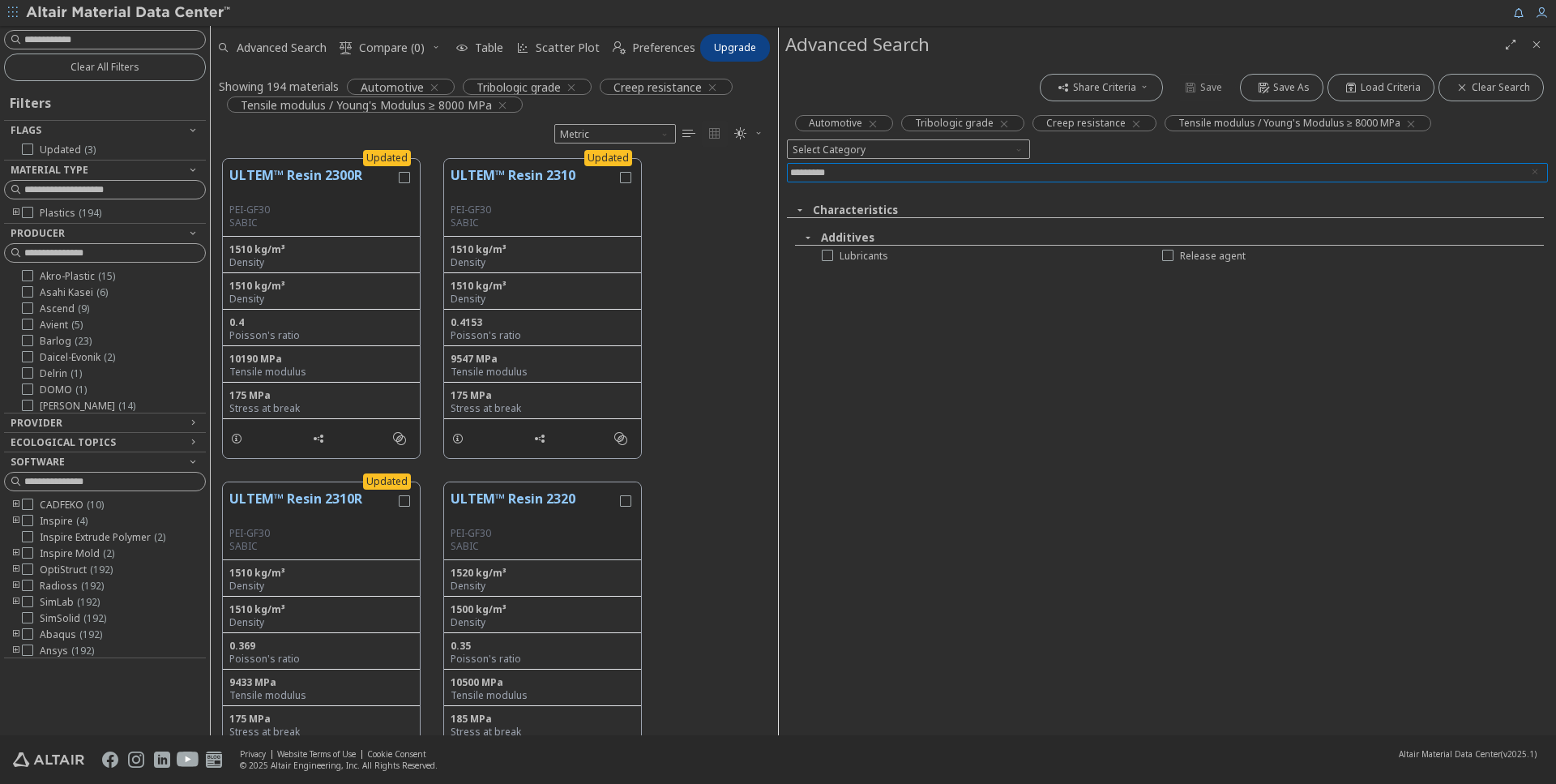
type input "*********"
click at [831, 256] on icon at bounding box center [827, 254] width 11 height 11
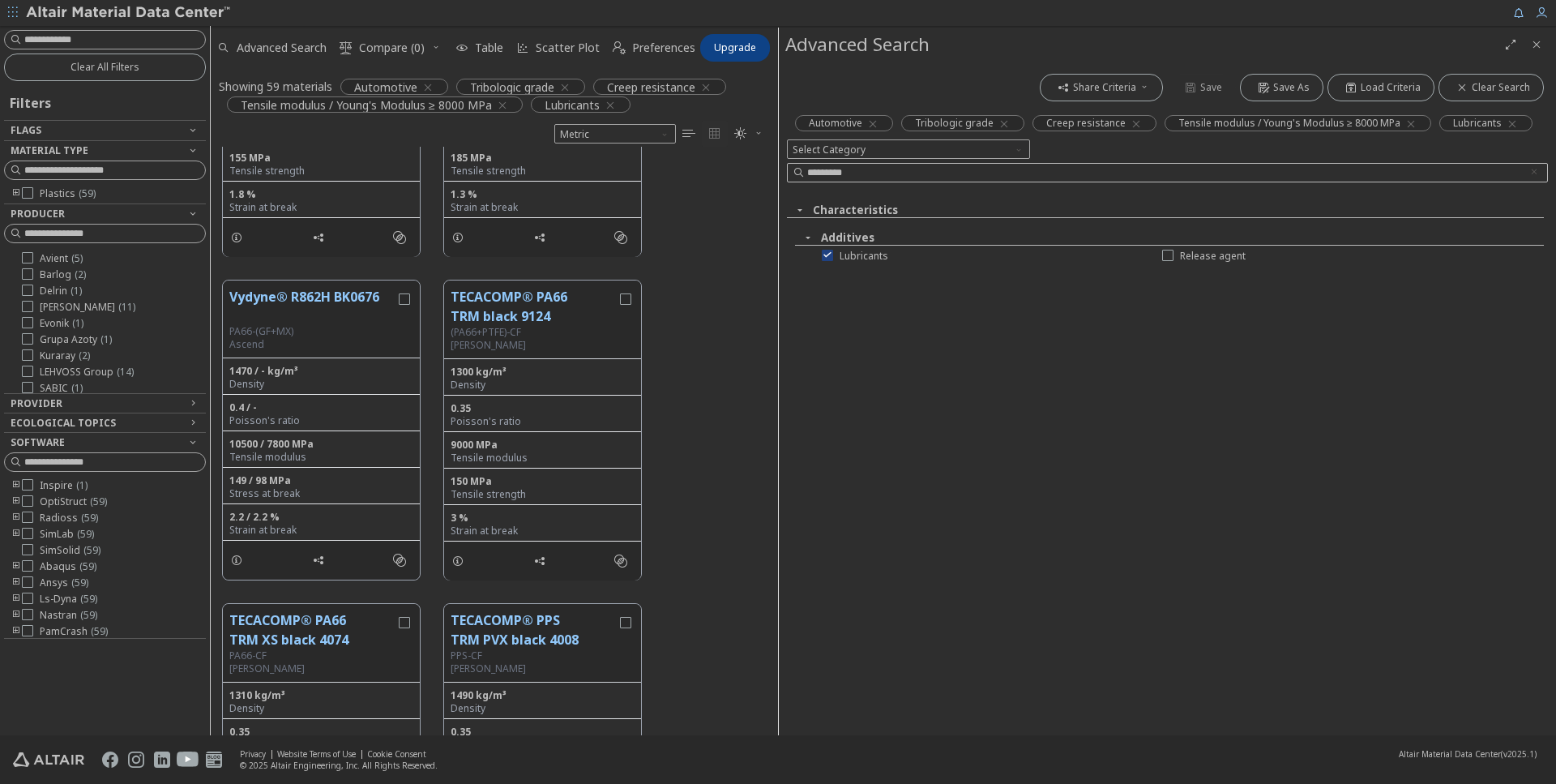
scroll to position [52, 0]
click at [29, 336] on icon at bounding box center [27, 333] width 11 height 11
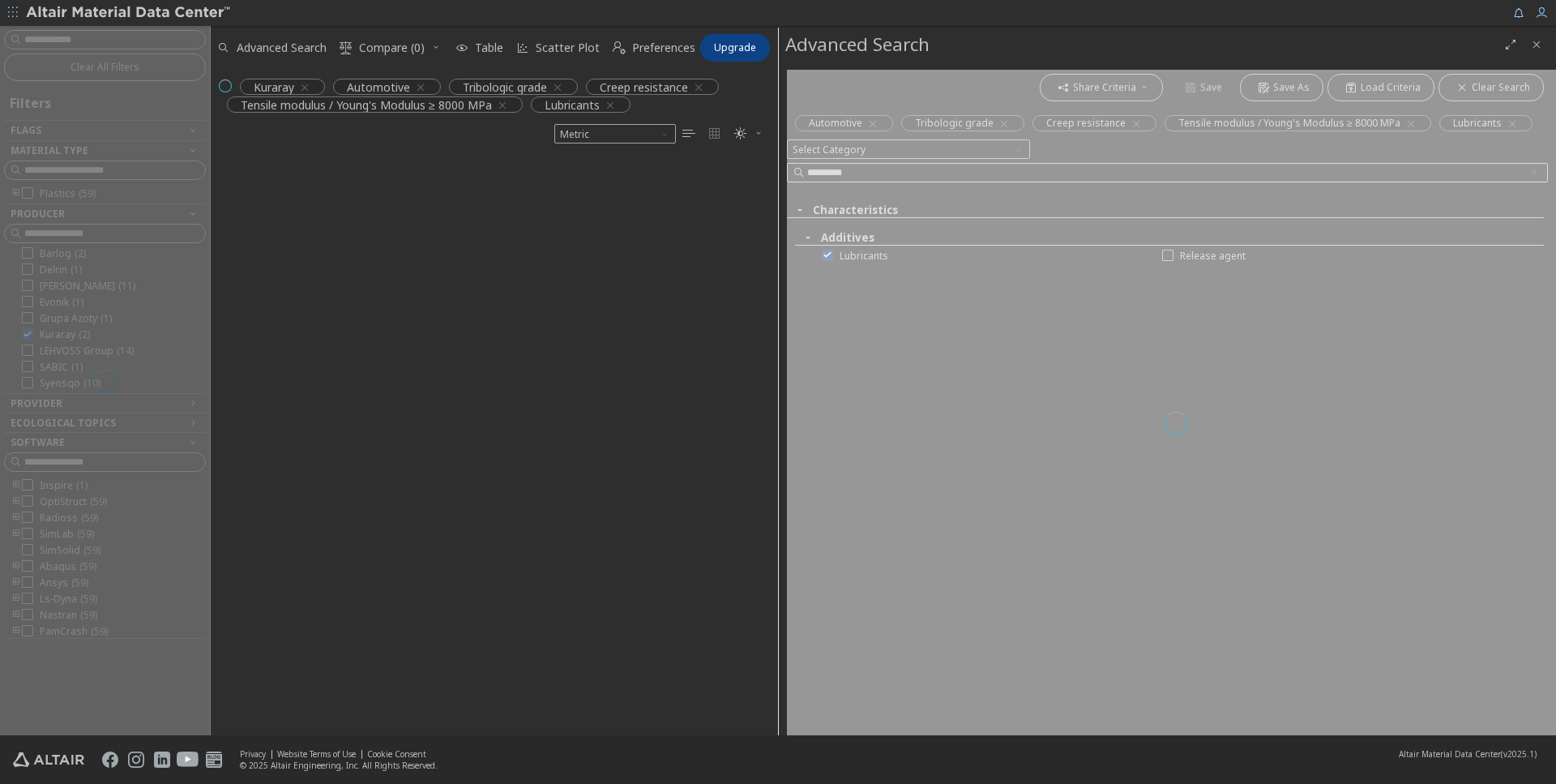
scroll to position [570, 567]
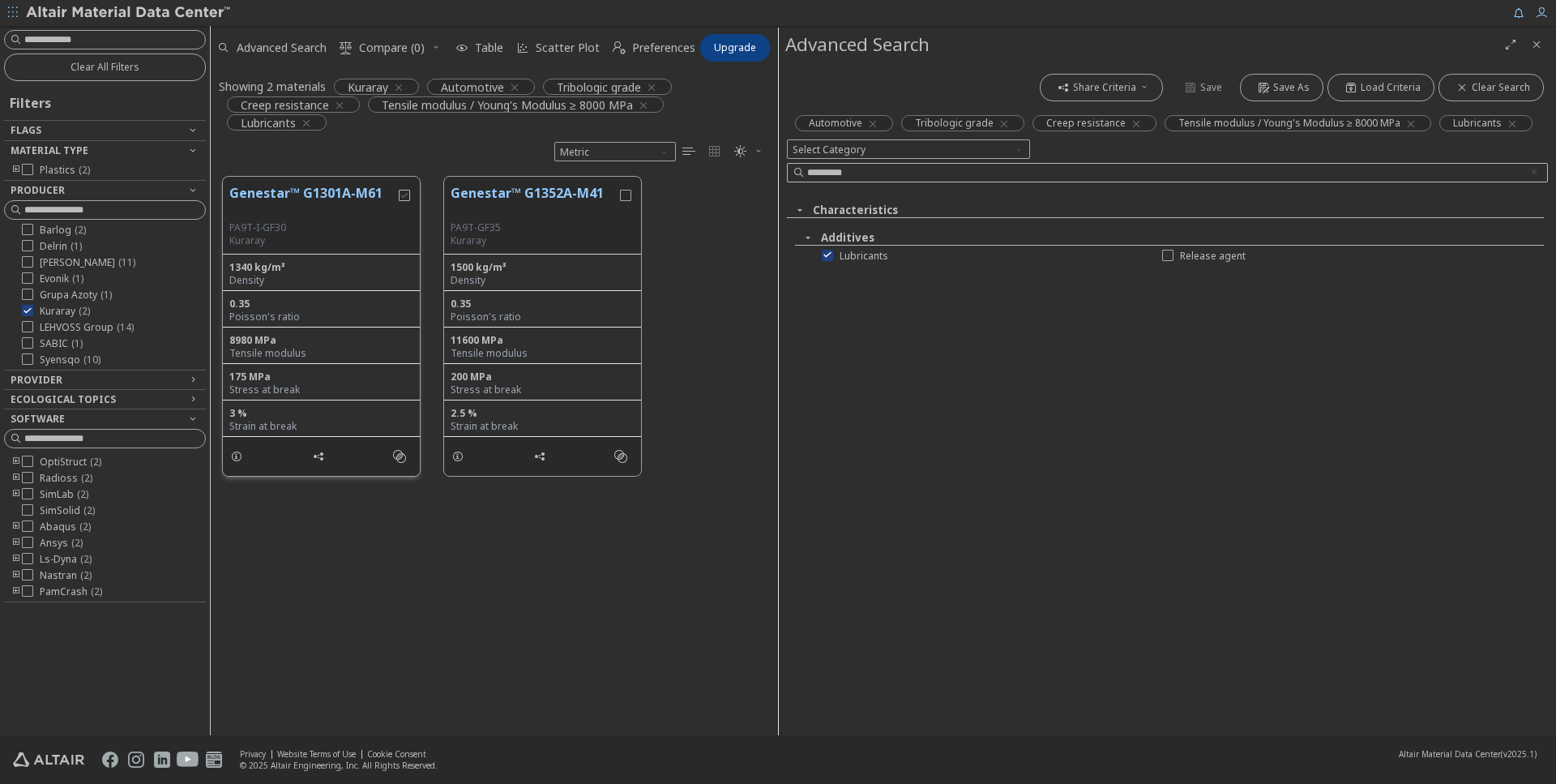
click at [405, 196] on icon "grid" at bounding box center [404, 195] width 11 height 11
click at [630, 192] on icon "grid" at bounding box center [625, 195] width 11 height 11
click at [382, 50] on span "Compare (2)" at bounding box center [392, 48] width 66 height 11
